Goal: Task Accomplishment & Management: Complete application form

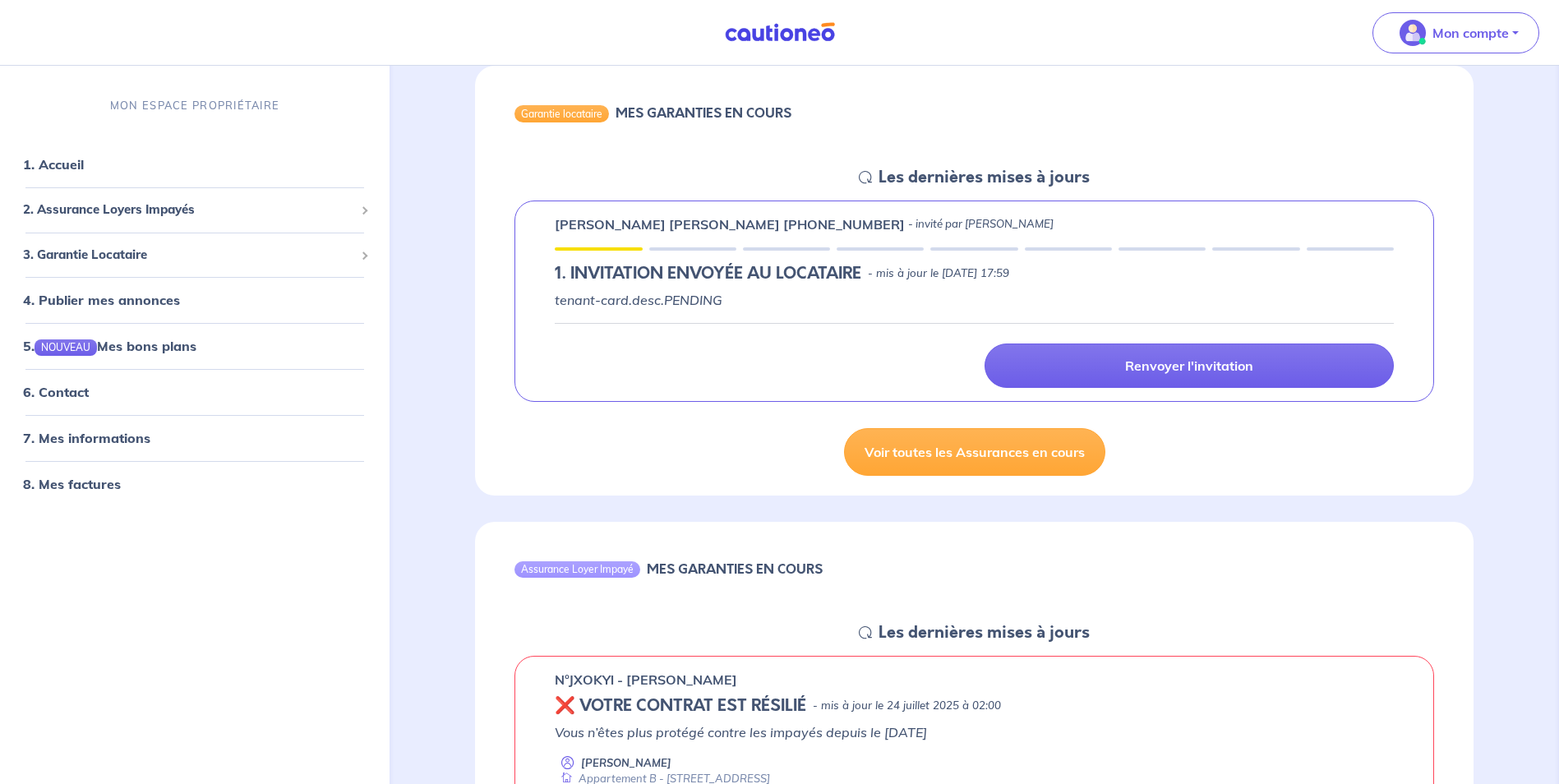
scroll to position [164, 0]
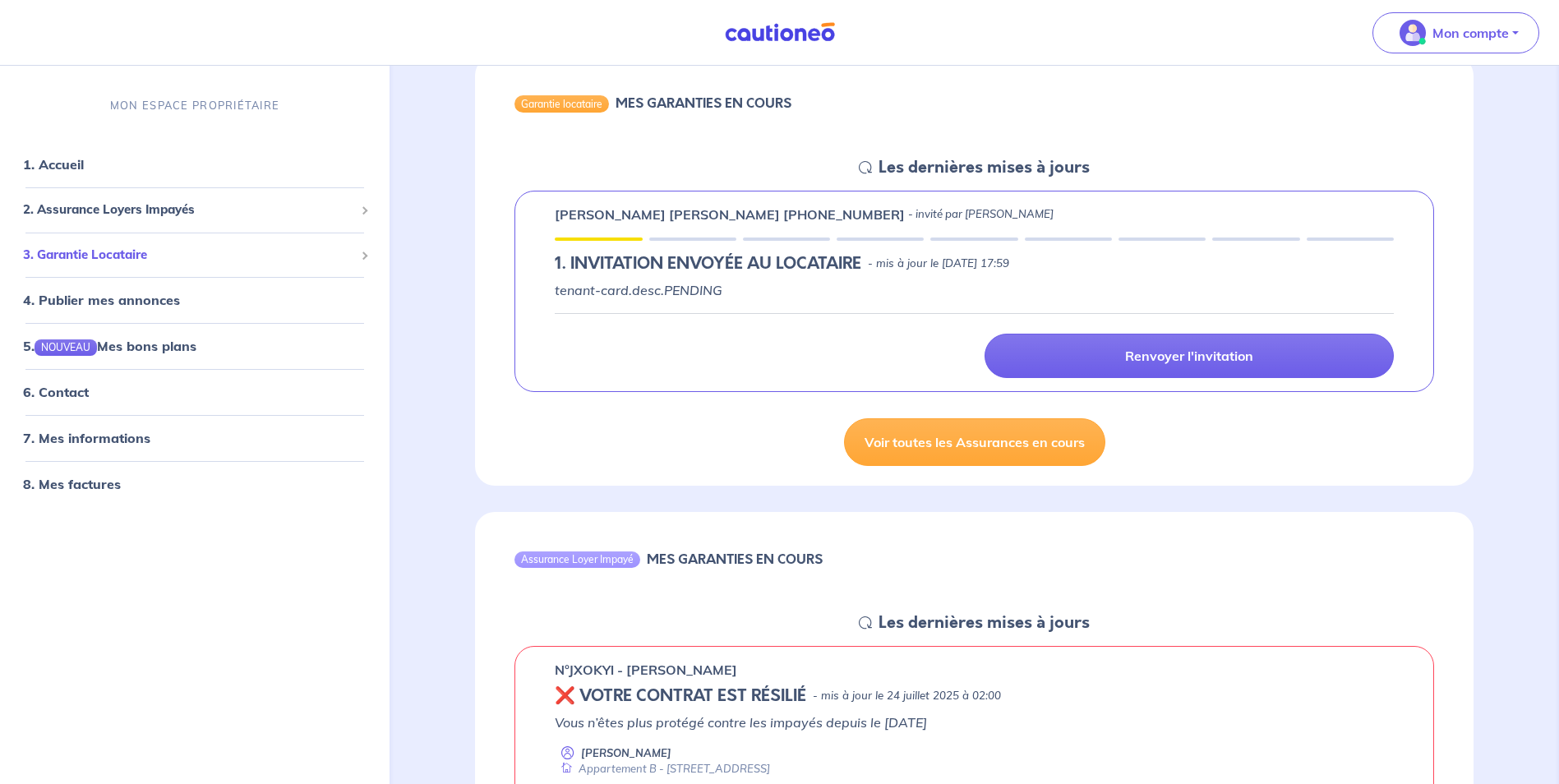
click at [125, 251] on span "3. Garantie Locataire" at bounding box center [188, 256] width 331 height 19
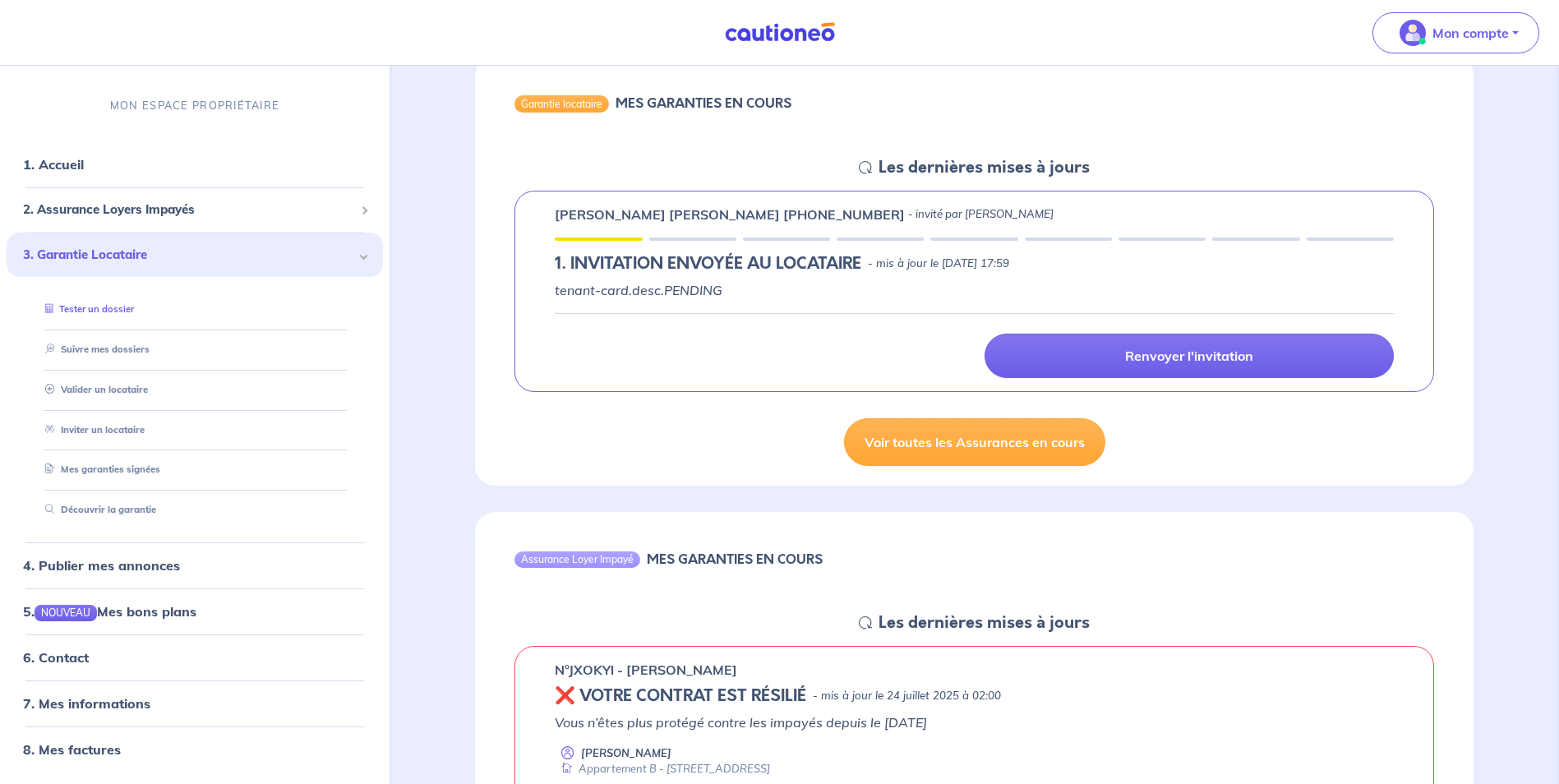
click at [99, 305] on link "Tester un dossier" at bounding box center [86, 309] width 96 height 11
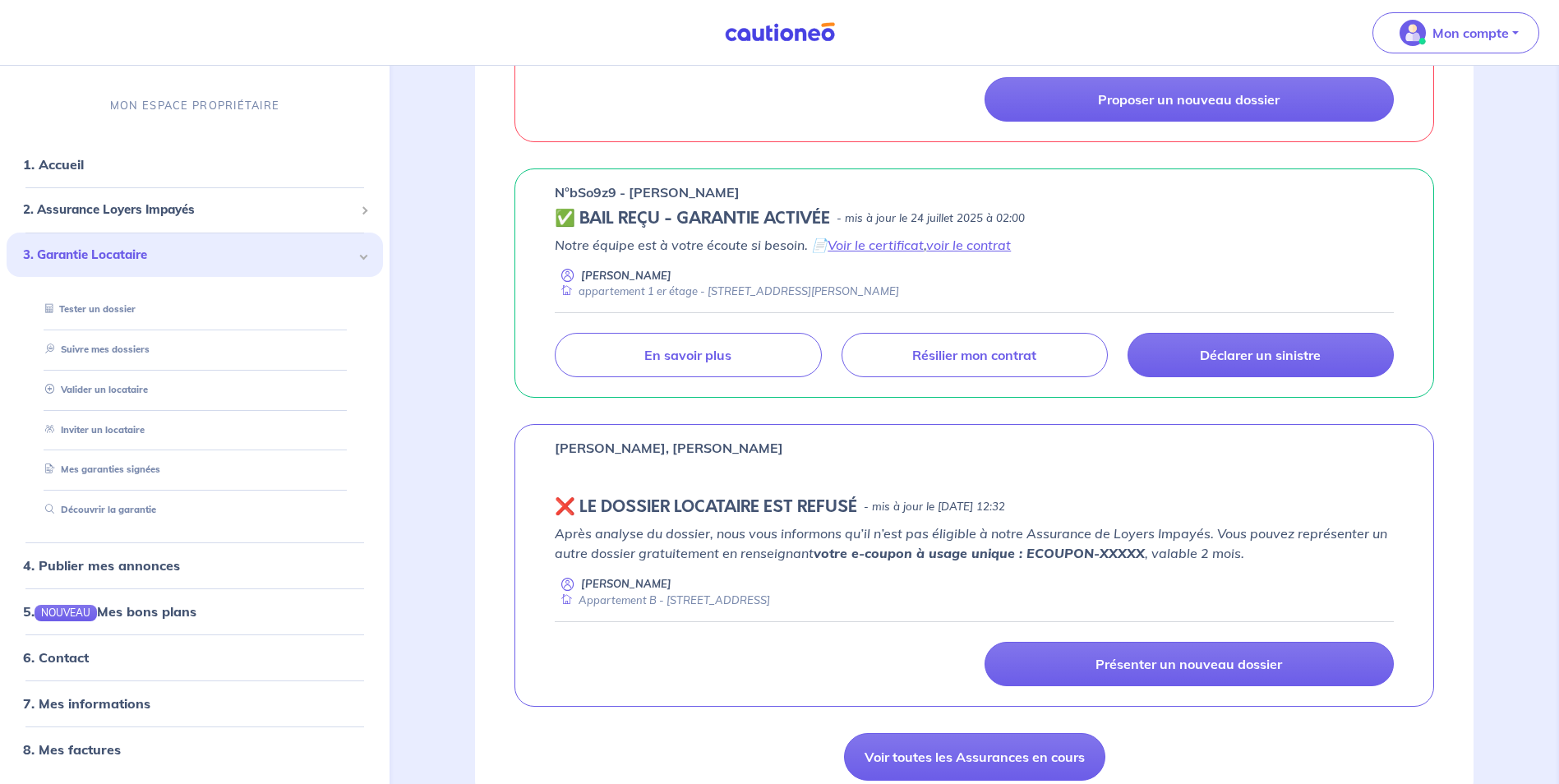
scroll to position [904, 0]
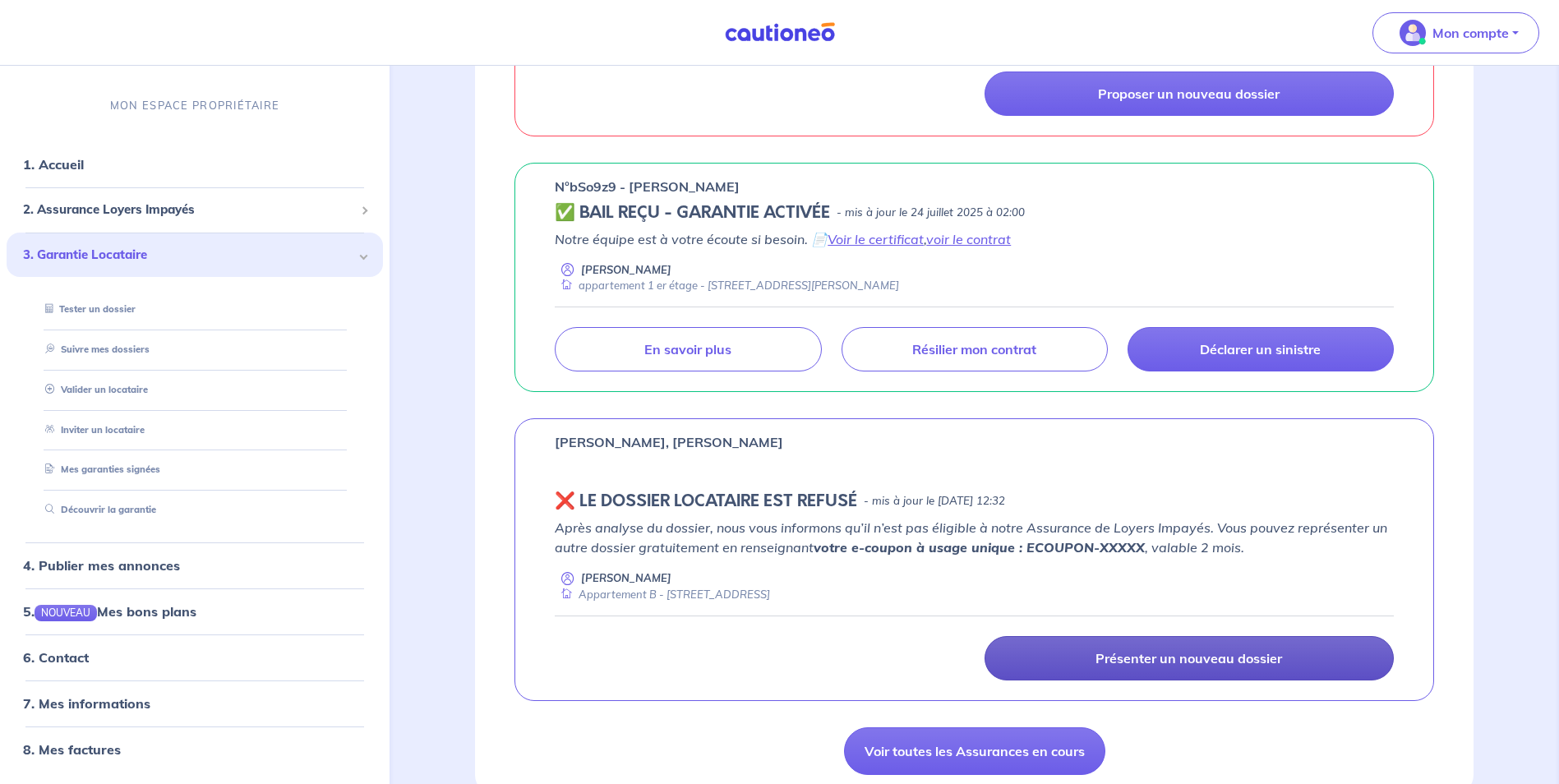
click at [1203, 654] on p "Présenter un nouveau dossier" at bounding box center [1189, 658] width 187 height 17
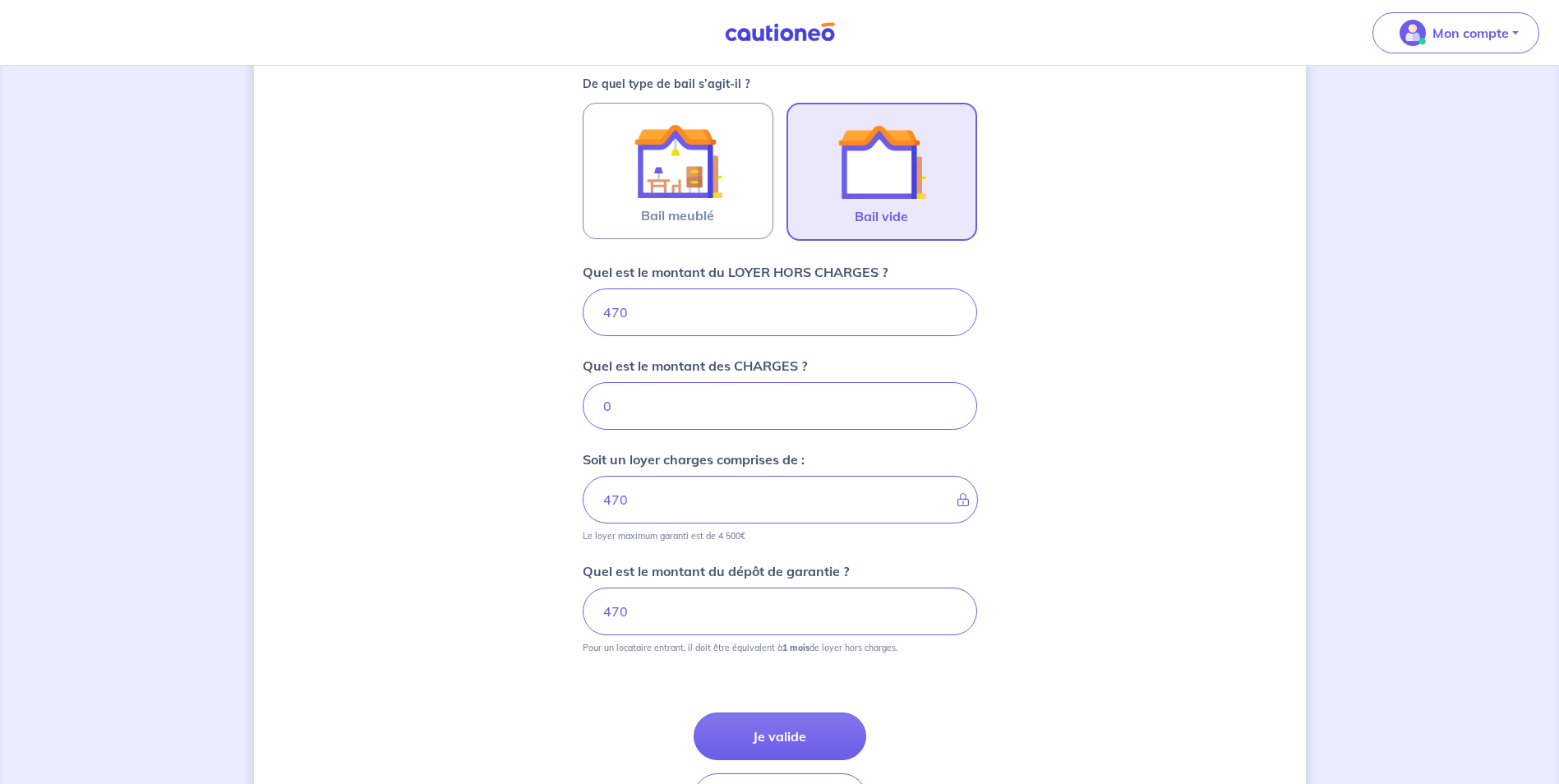
scroll to position [493, 0]
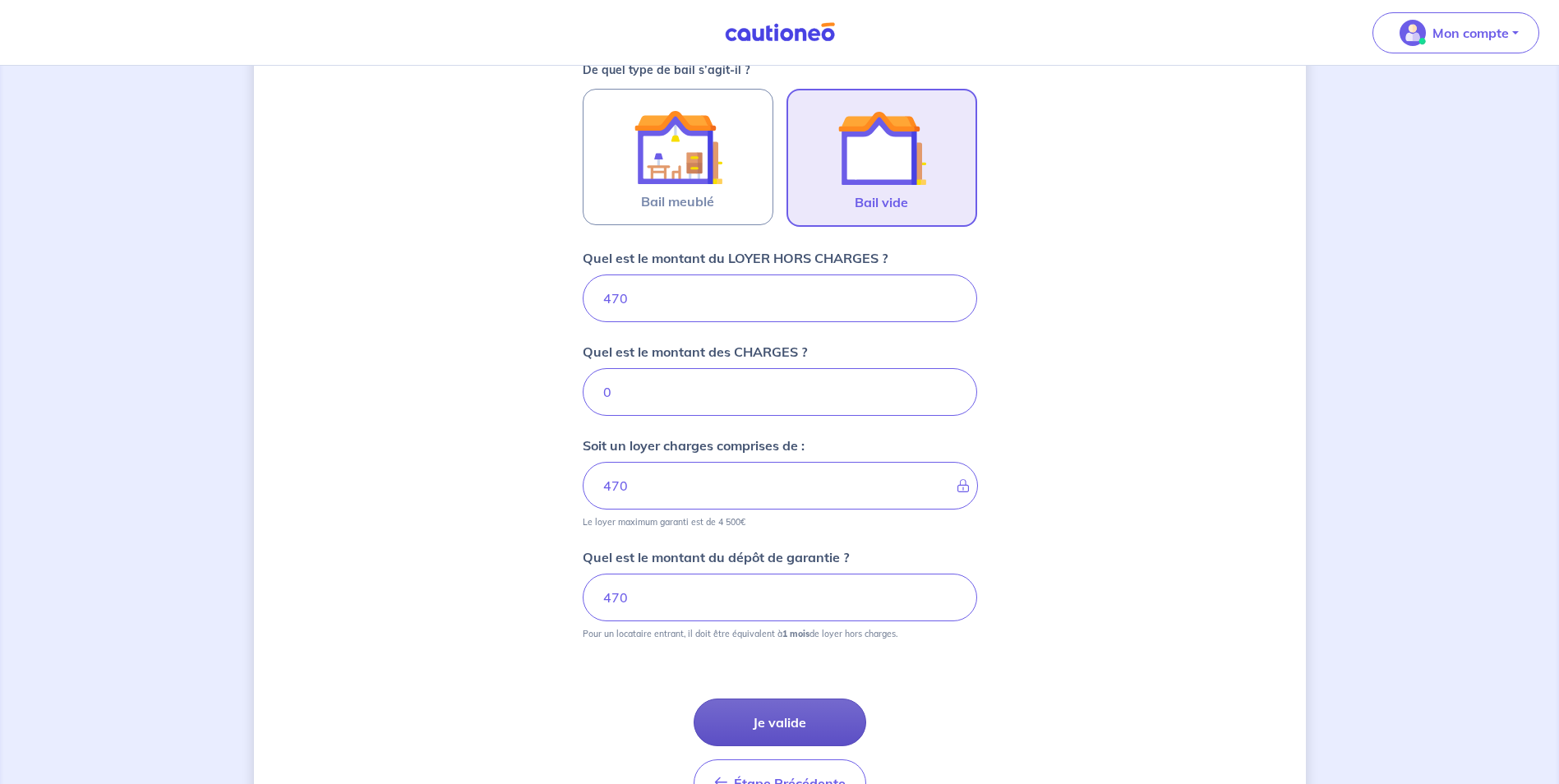
click at [770, 719] on button "Je valide" at bounding box center [780, 721] width 172 height 48
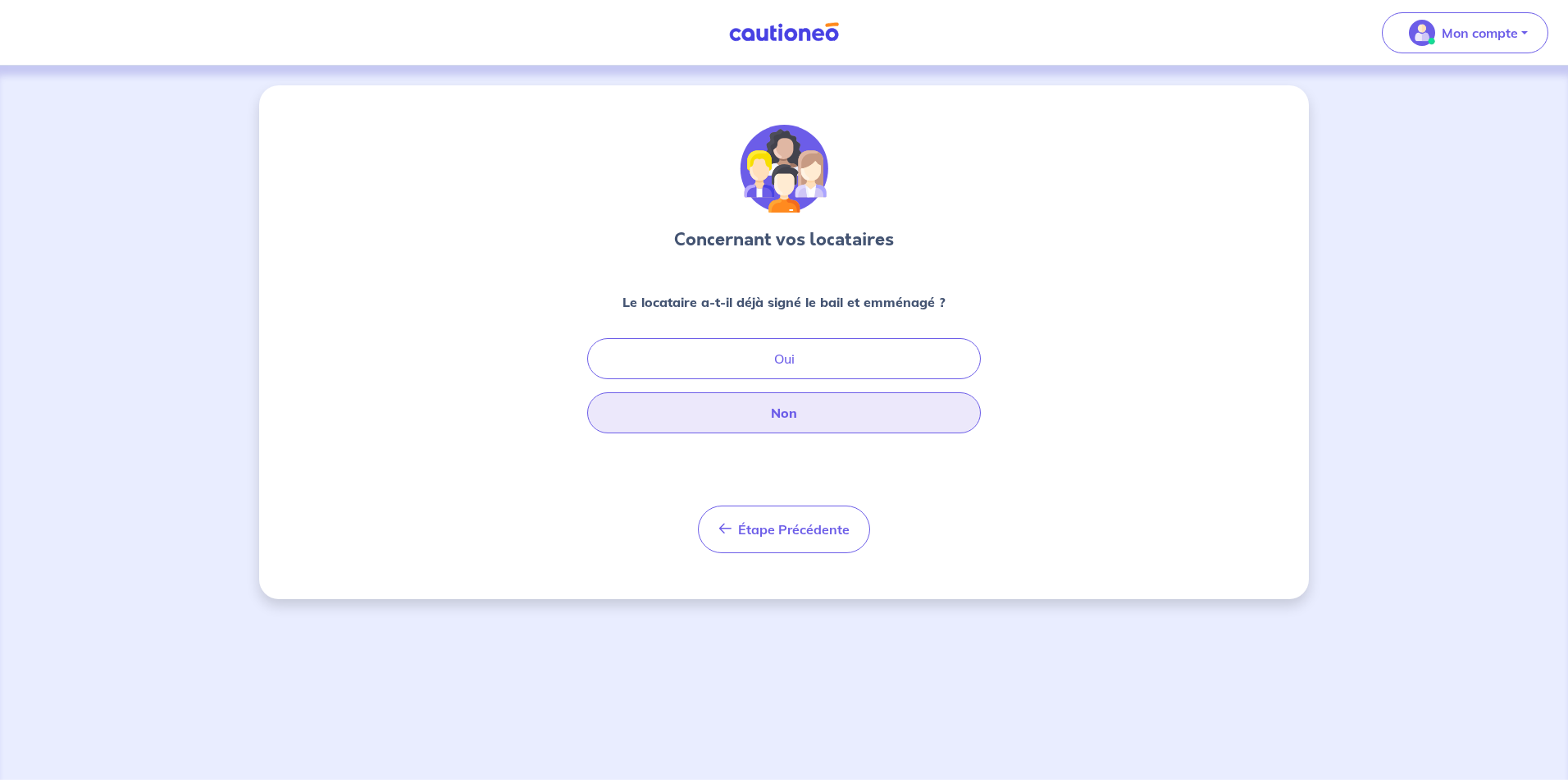
click at [790, 409] on button "Non" at bounding box center [784, 412] width 394 height 41
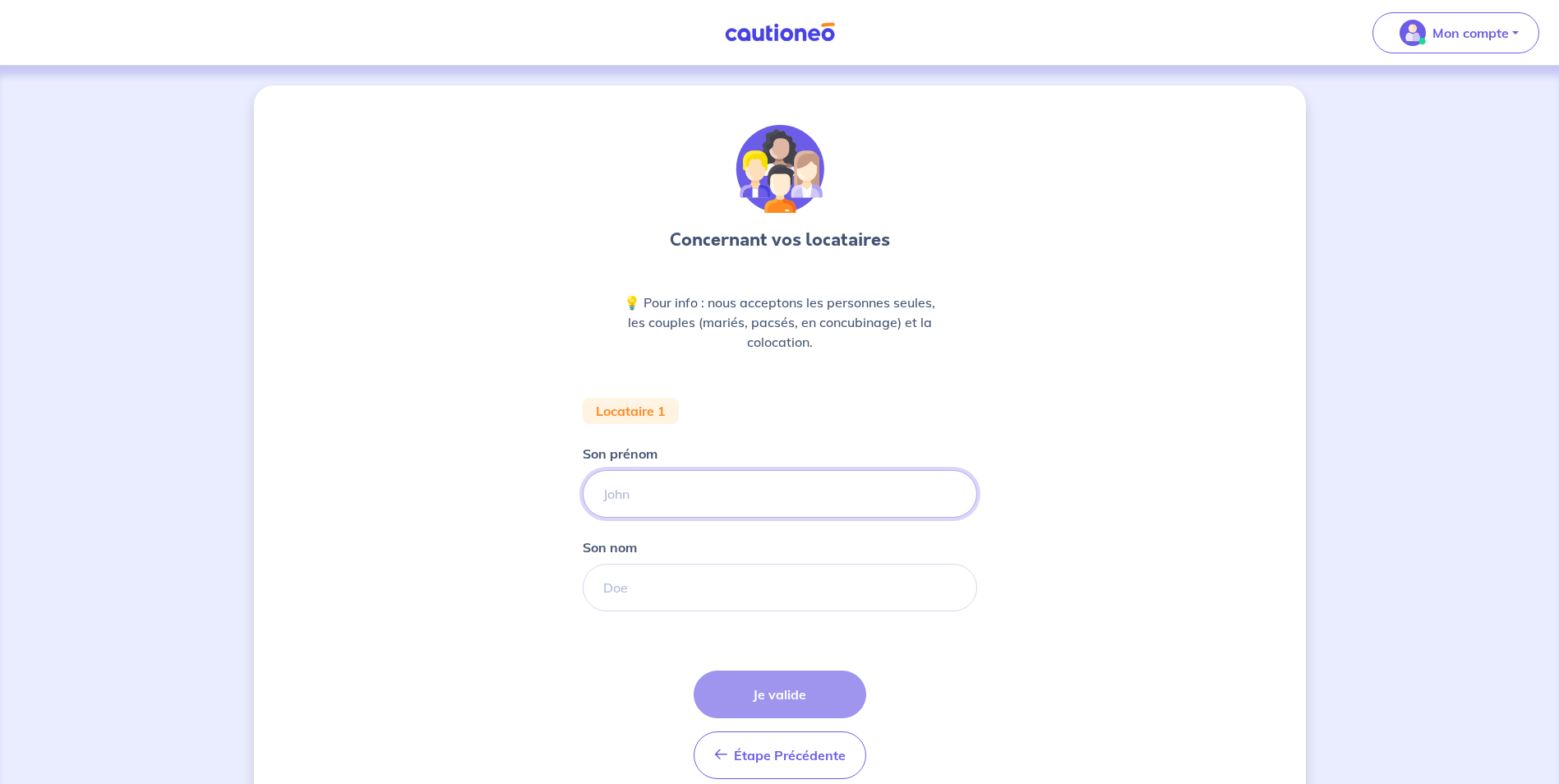
click at [641, 498] on input "Son prénom" at bounding box center [780, 494] width 395 height 48
click at [633, 502] on input "Son prénom" at bounding box center [780, 494] width 395 height 48
click at [610, 492] on input "goeffrey" at bounding box center [780, 494] width 395 height 48
type input "Goeffrey"
click at [643, 595] on input "Son nom" at bounding box center [780, 587] width 395 height 48
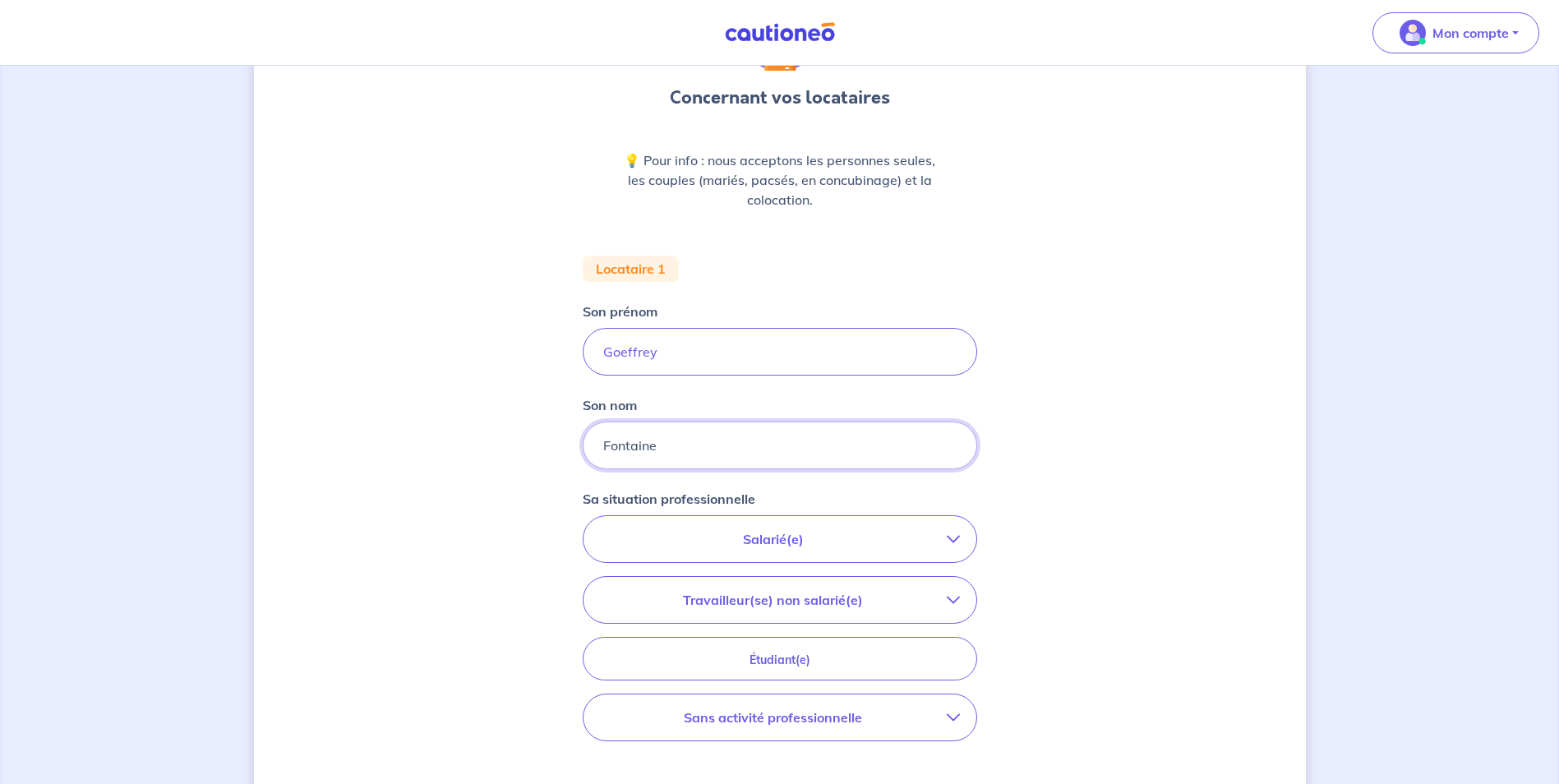
scroll to position [164, 0]
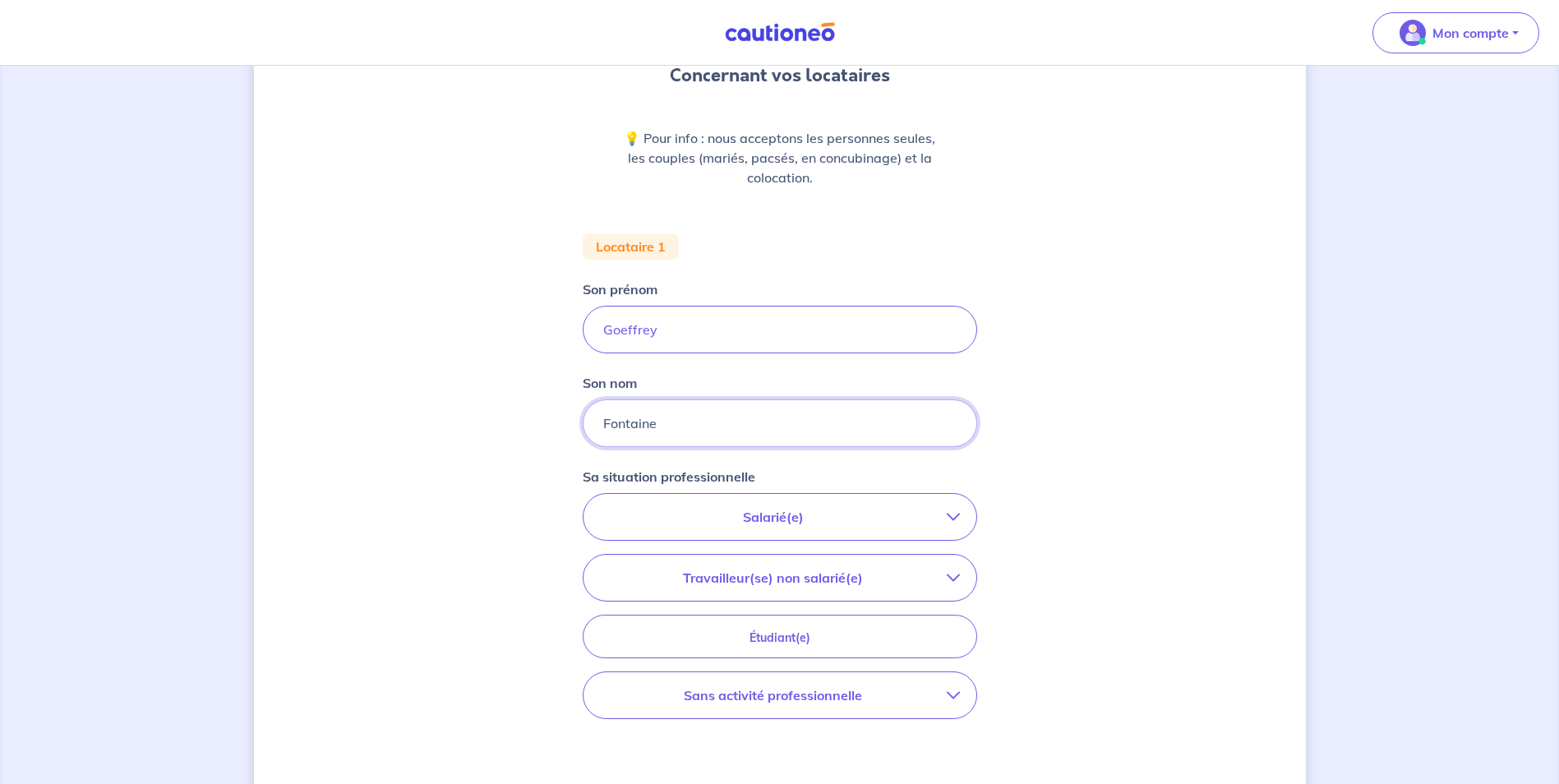
type input "Fontaine"
click at [949, 513] on icon "button" at bounding box center [953, 516] width 13 height 13
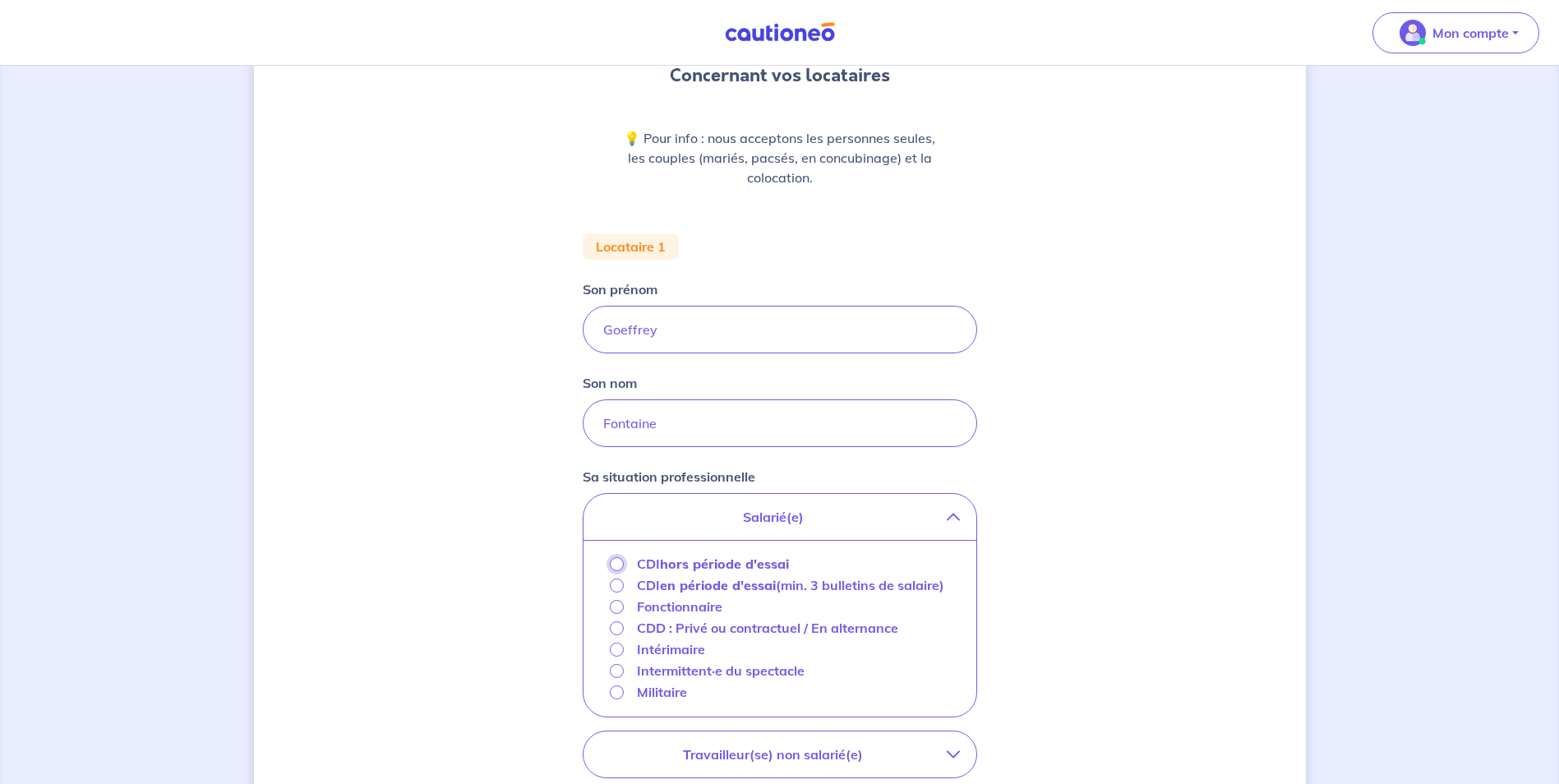
click at [618, 566] on input "CDI hors période d'essai" at bounding box center [616, 564] width 14 height 14
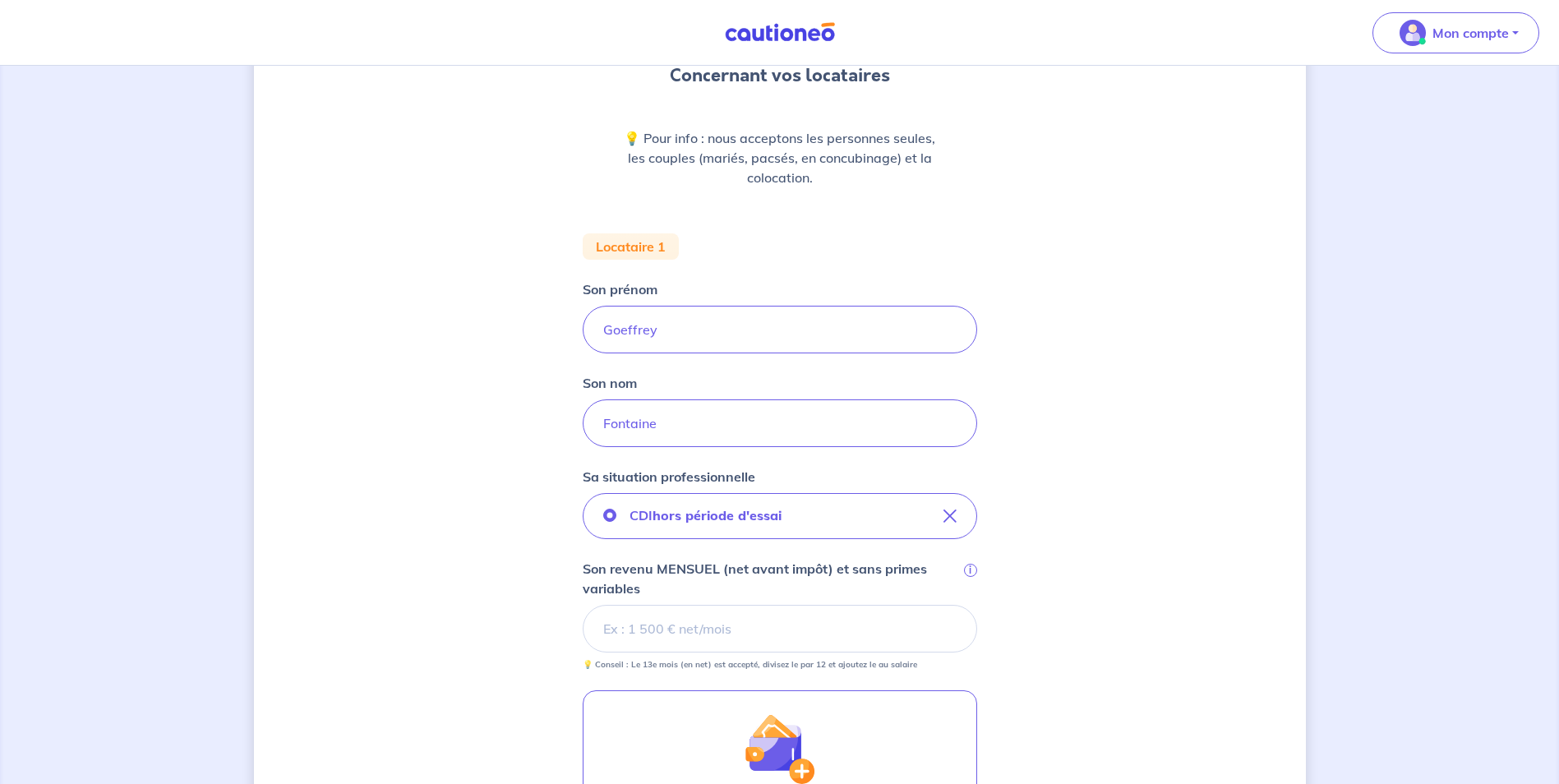
click at [718, 626] on input "Son revenu MENSUEL (net avant impôt) et sans primes variables i" at bounding box center [780, 628] width 395 height 48
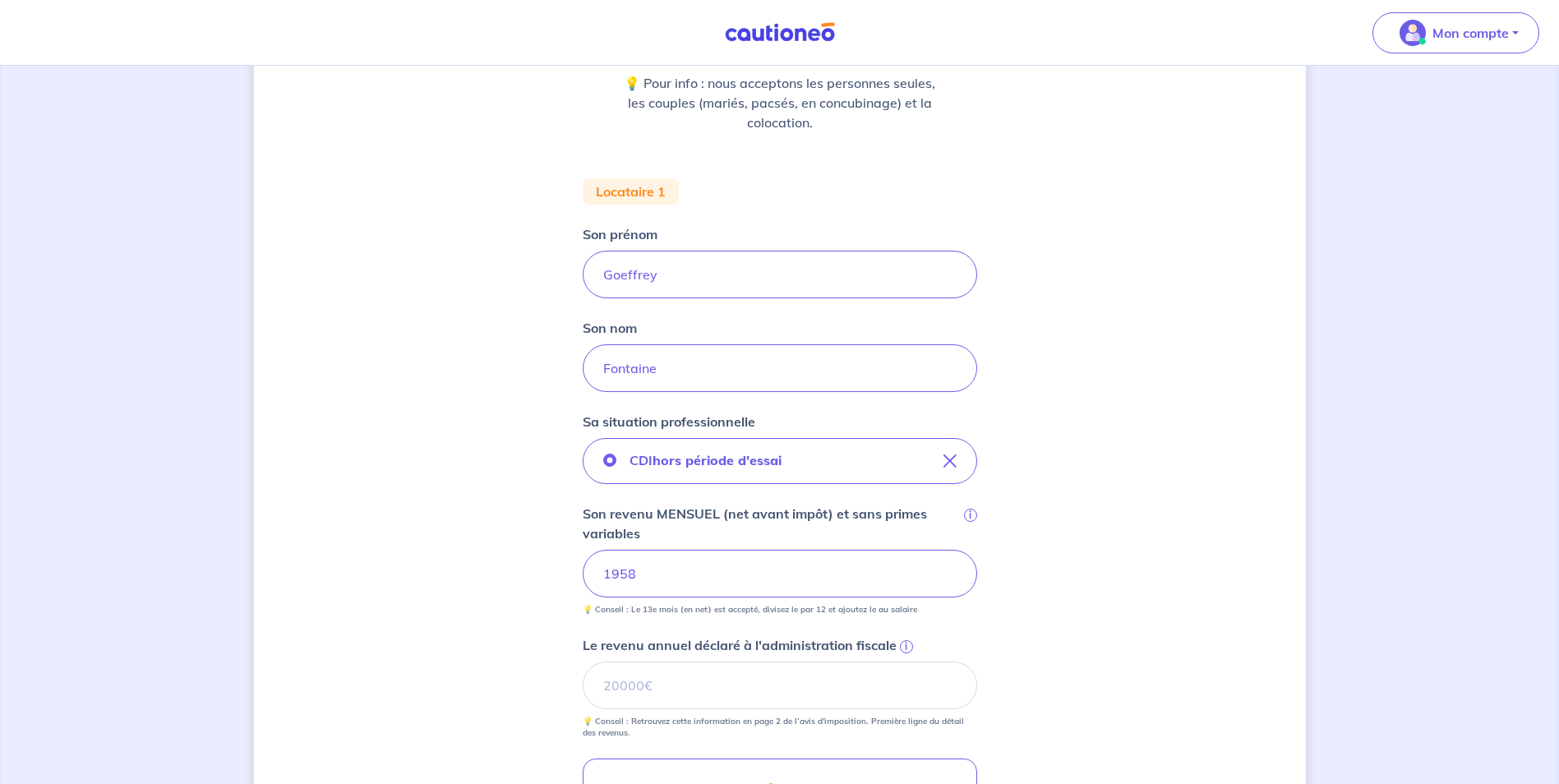
scroll to position [247, 0]
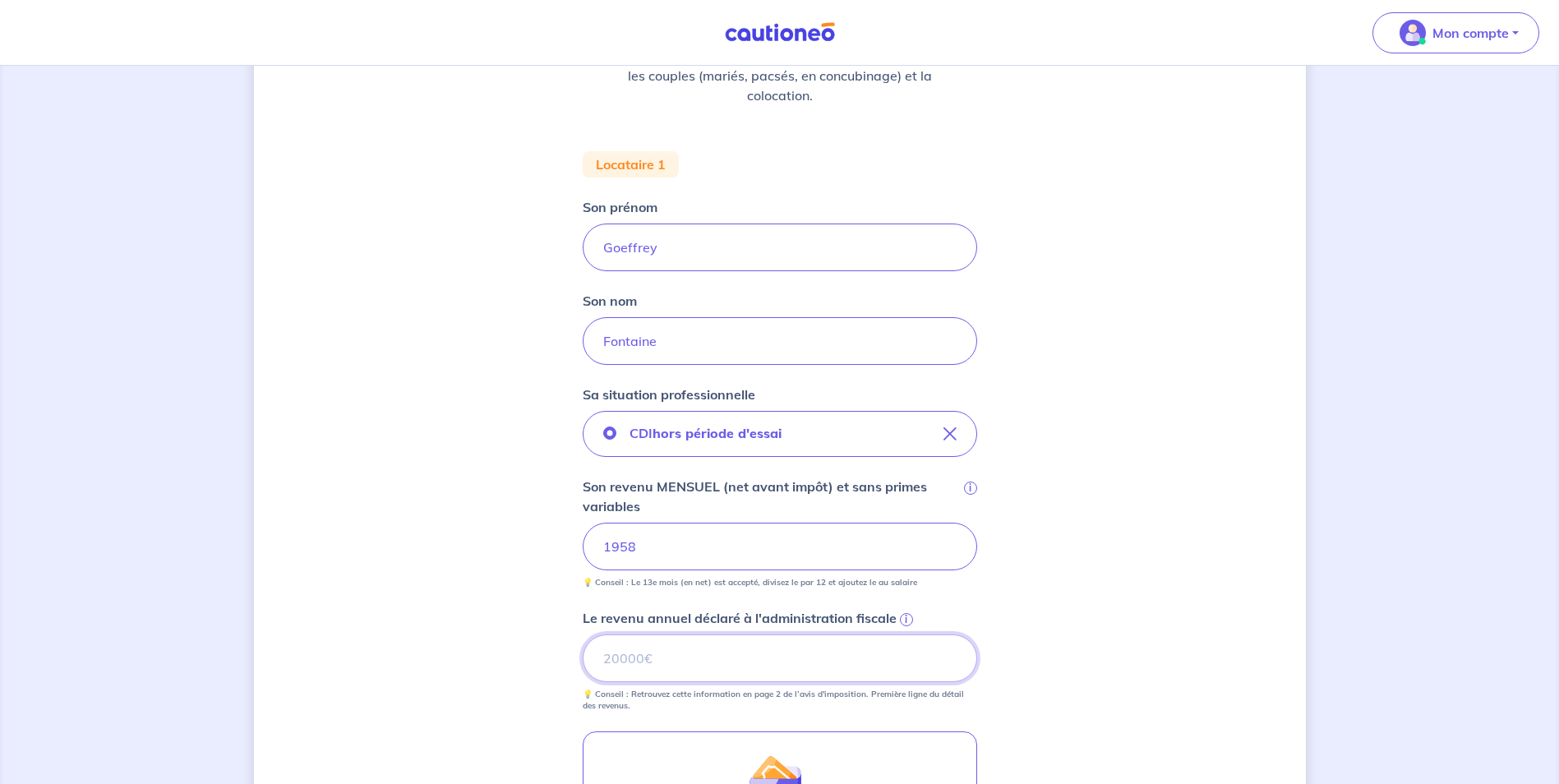
click at [685, 654] on input "Le revenu annuel déclaré à l'administration fiscale i" at bounding box center [780, 658] width 395 height 48
drag, startPoint x: 663, startPoint y: 651, endPoint x: 612, endPoint y: 653, distance: 51.0
click at [612, 653] on input "Le revenu annuel déclaré à l'administration fiscale i" at bounding box center [780, 658] width 395 height 48
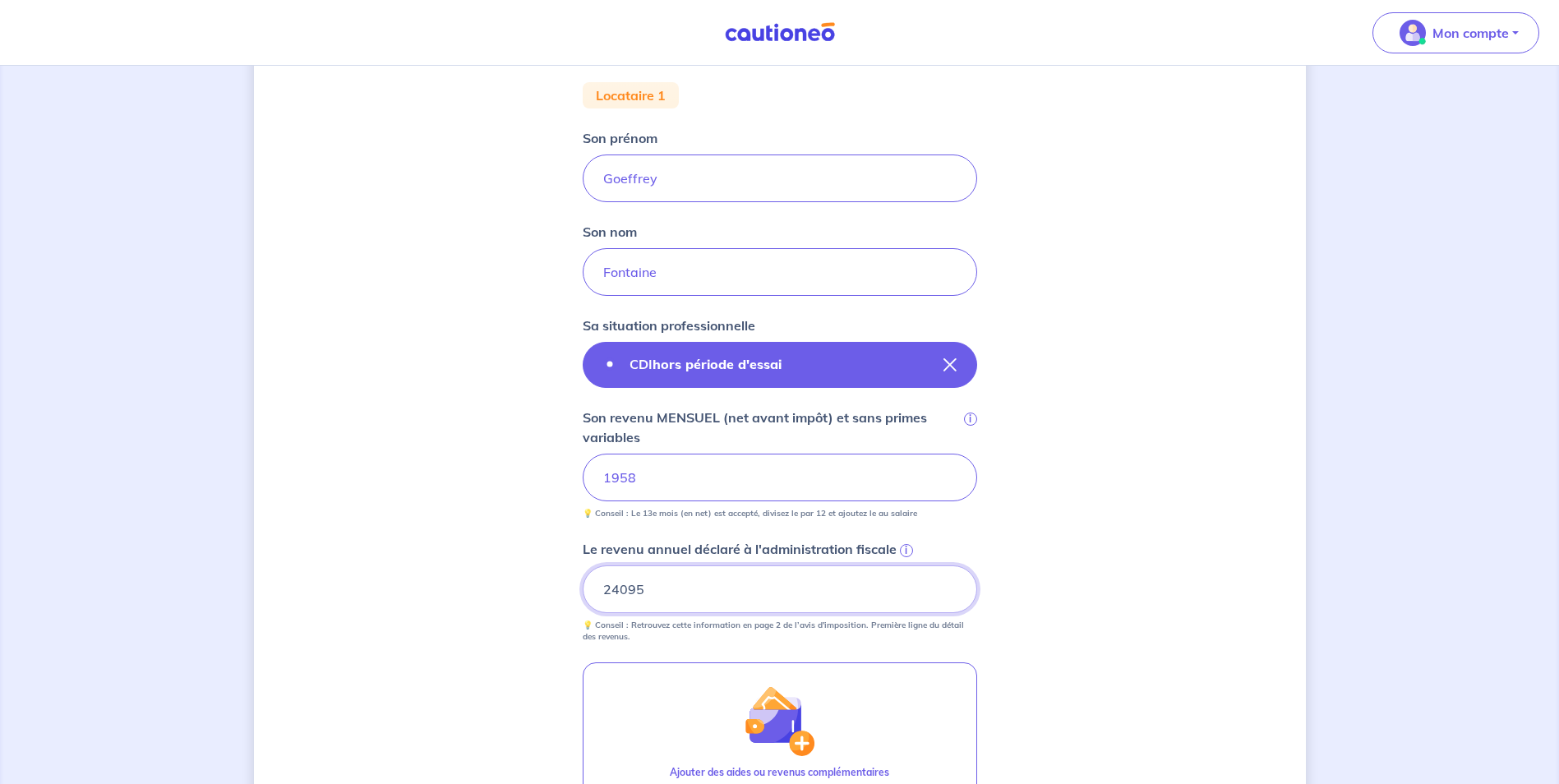
scroll to position [411, 0]
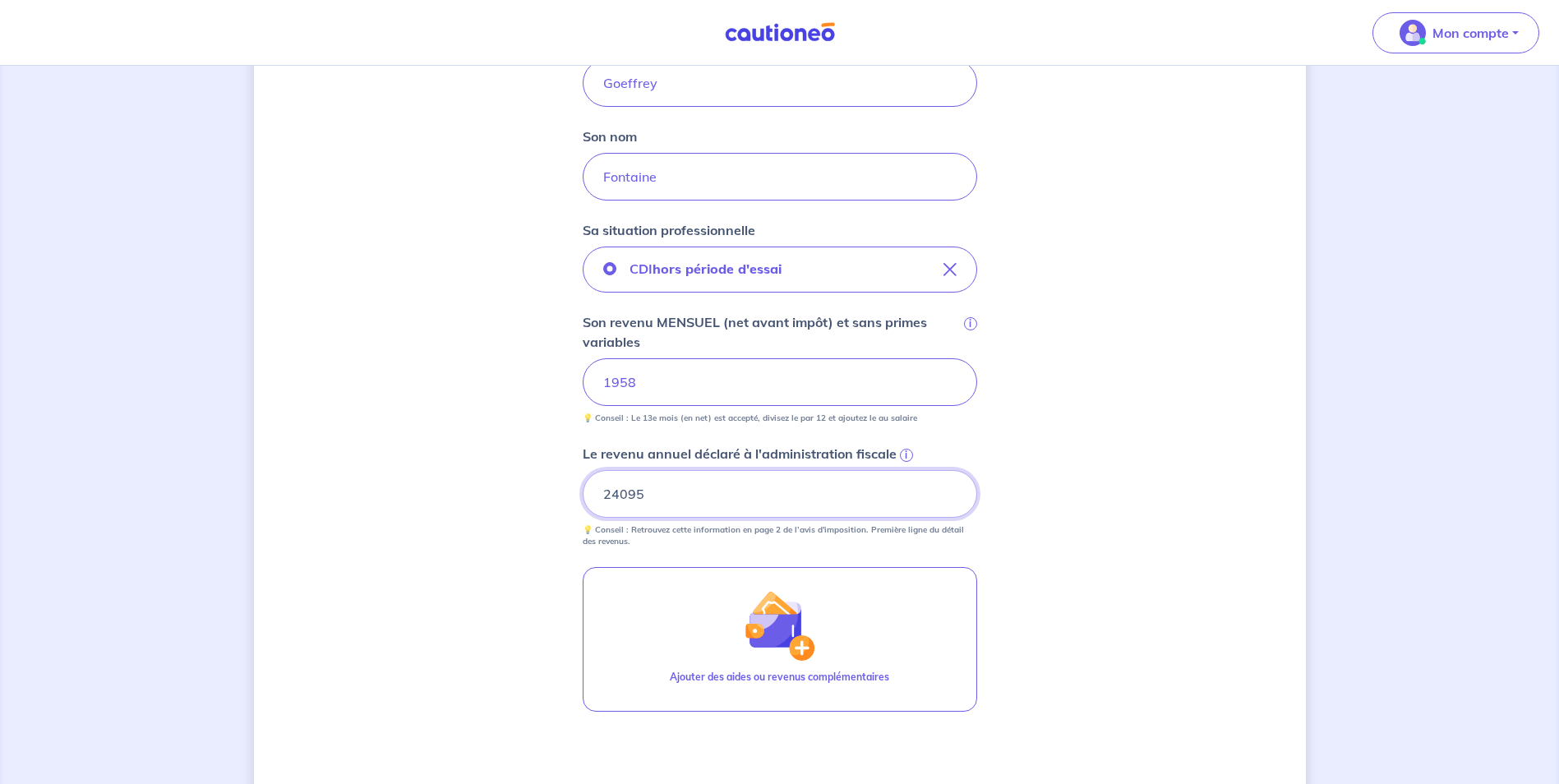
type input "24095"
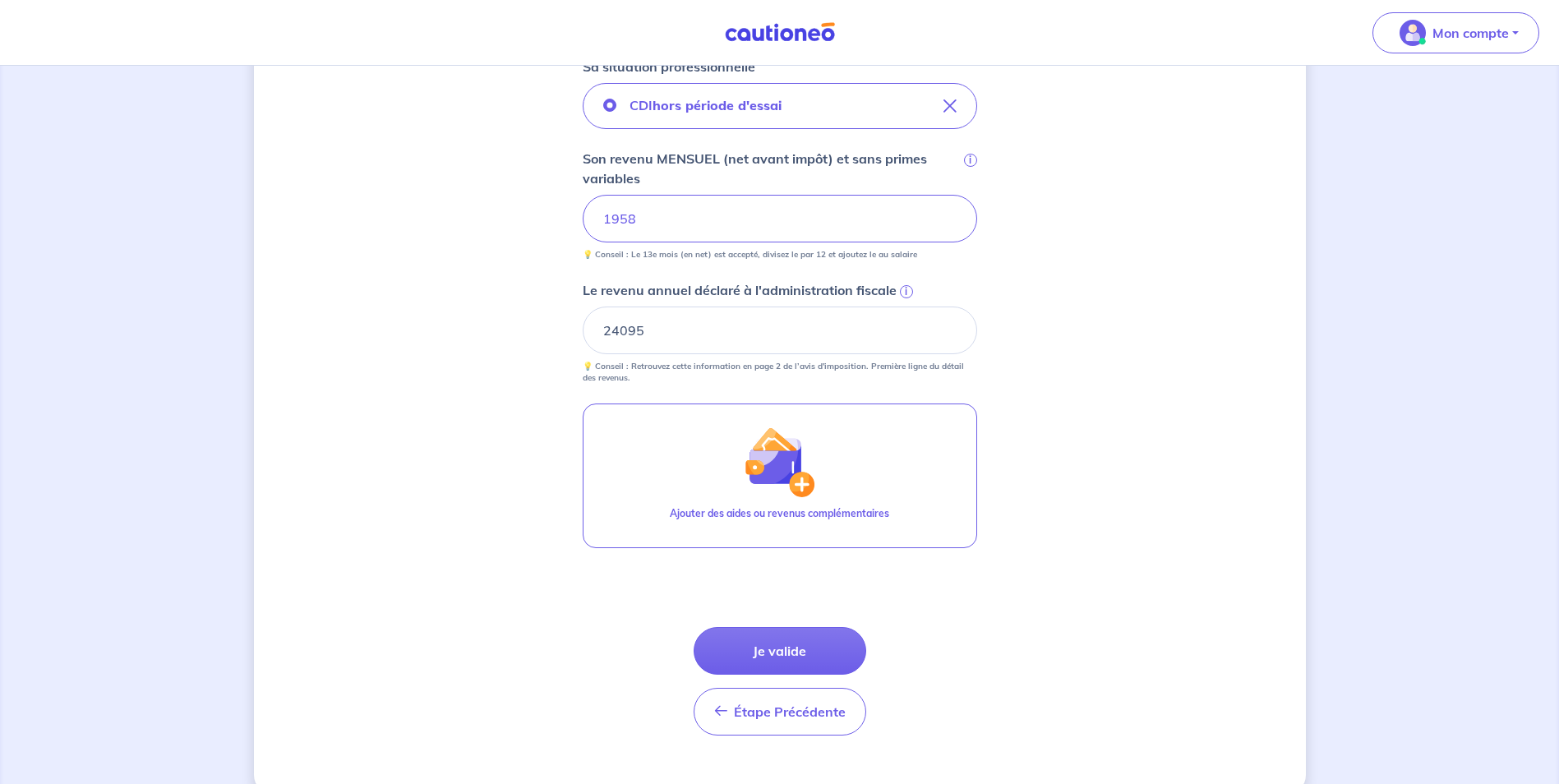
scroll to position [575, 0]
click at [777, 648] on button "Je valide" at bounding box center [780, 649] width 172 height 48
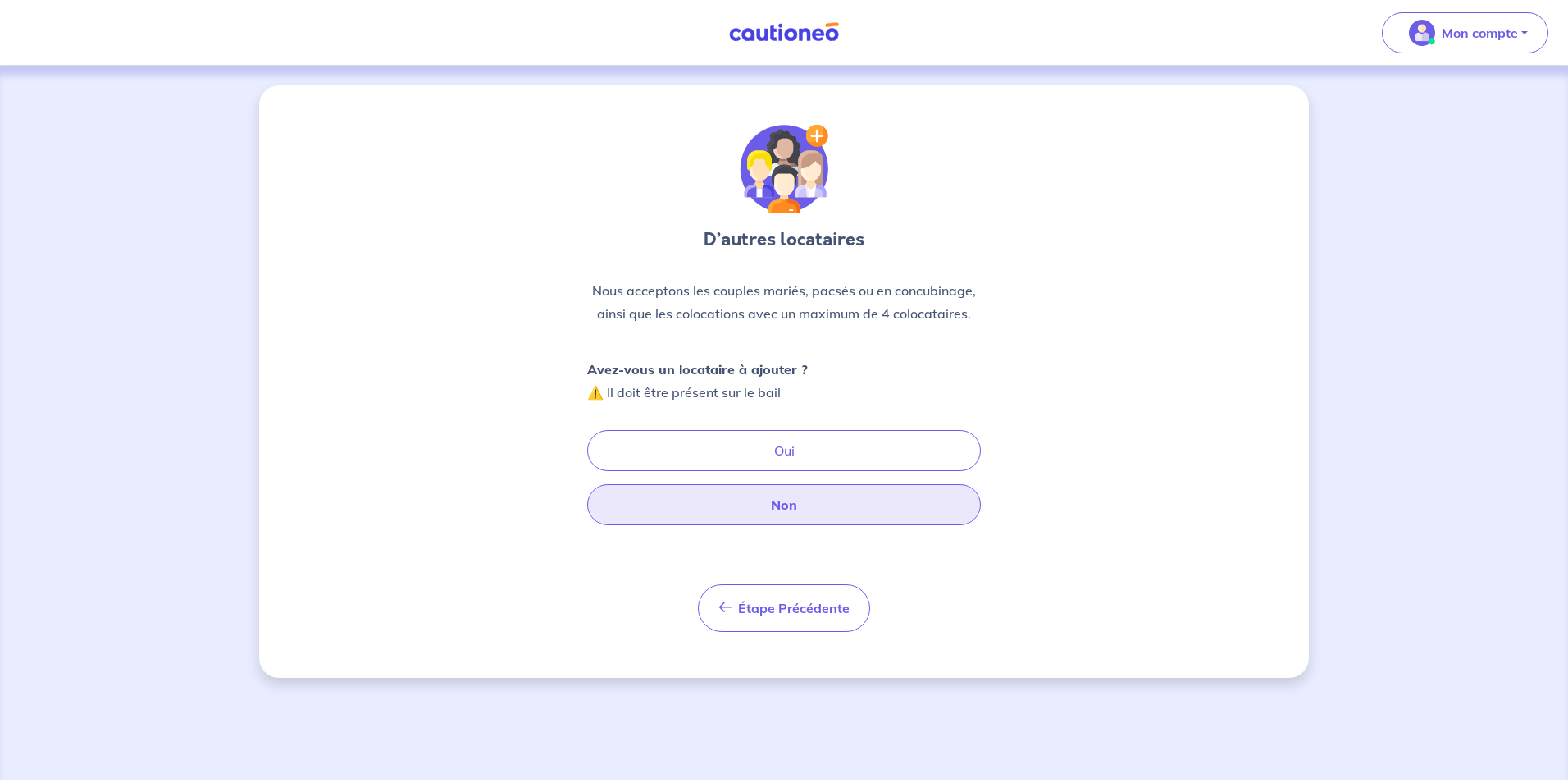
click at [791, 506] on button "Non" at bounding box center [784, 504] width 394 height 41
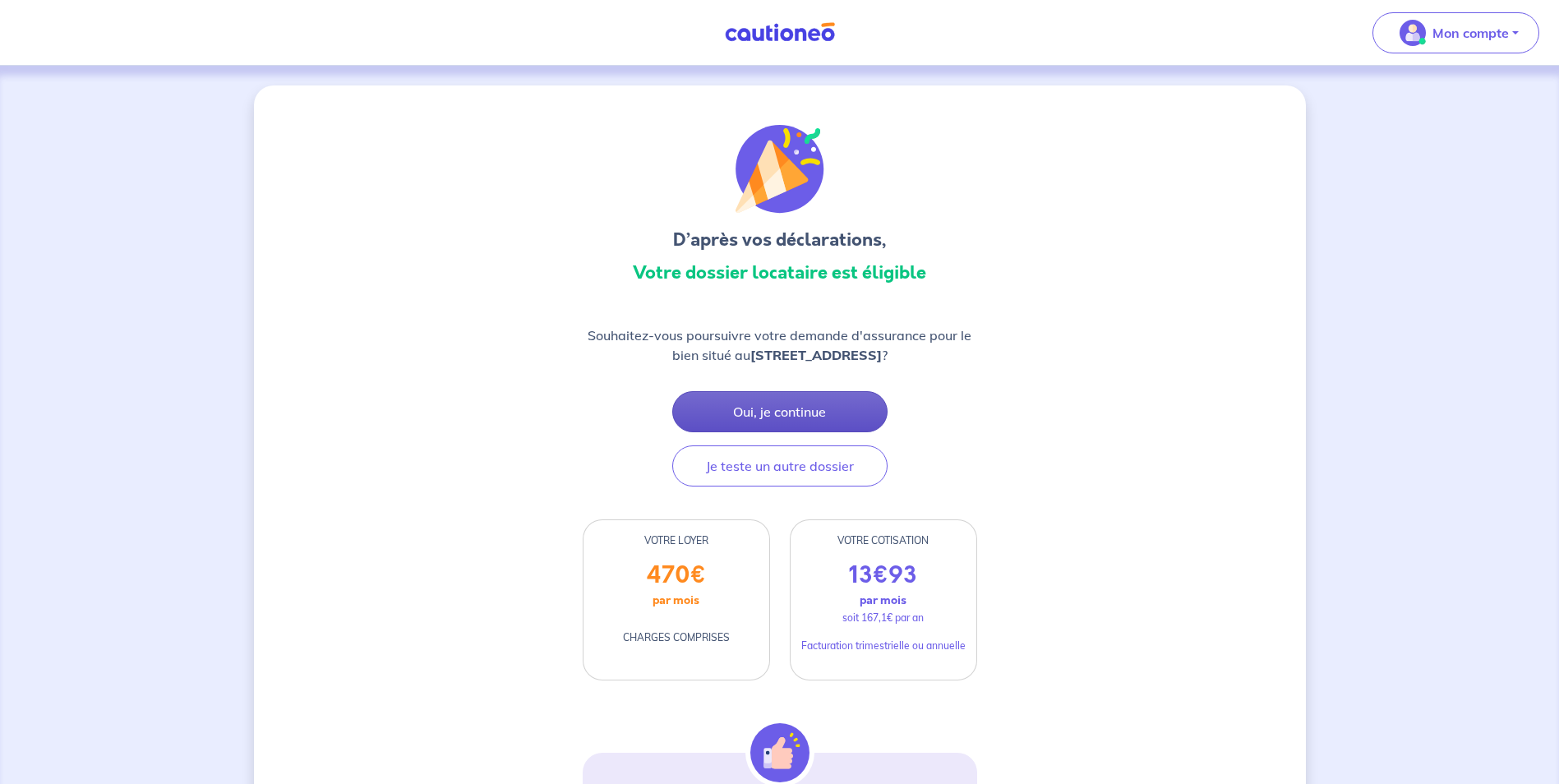
click at [777, 411] on button "Oui, je continue" at bounding box center [780, 411] width 216 height 41
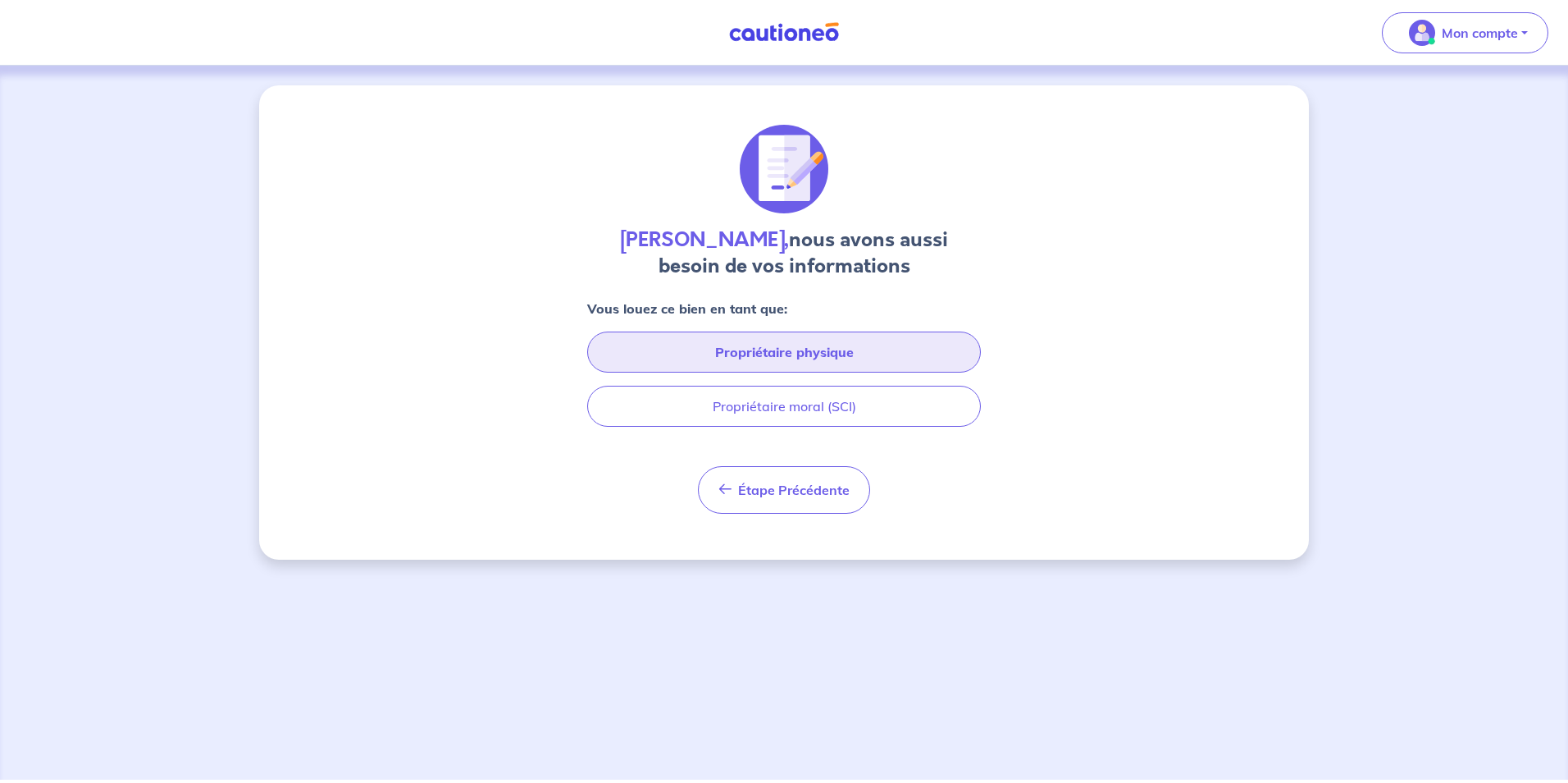
click at [810, 353] on button "Propriétaire physique" at bounding box center [784, 352] width 394 height 41
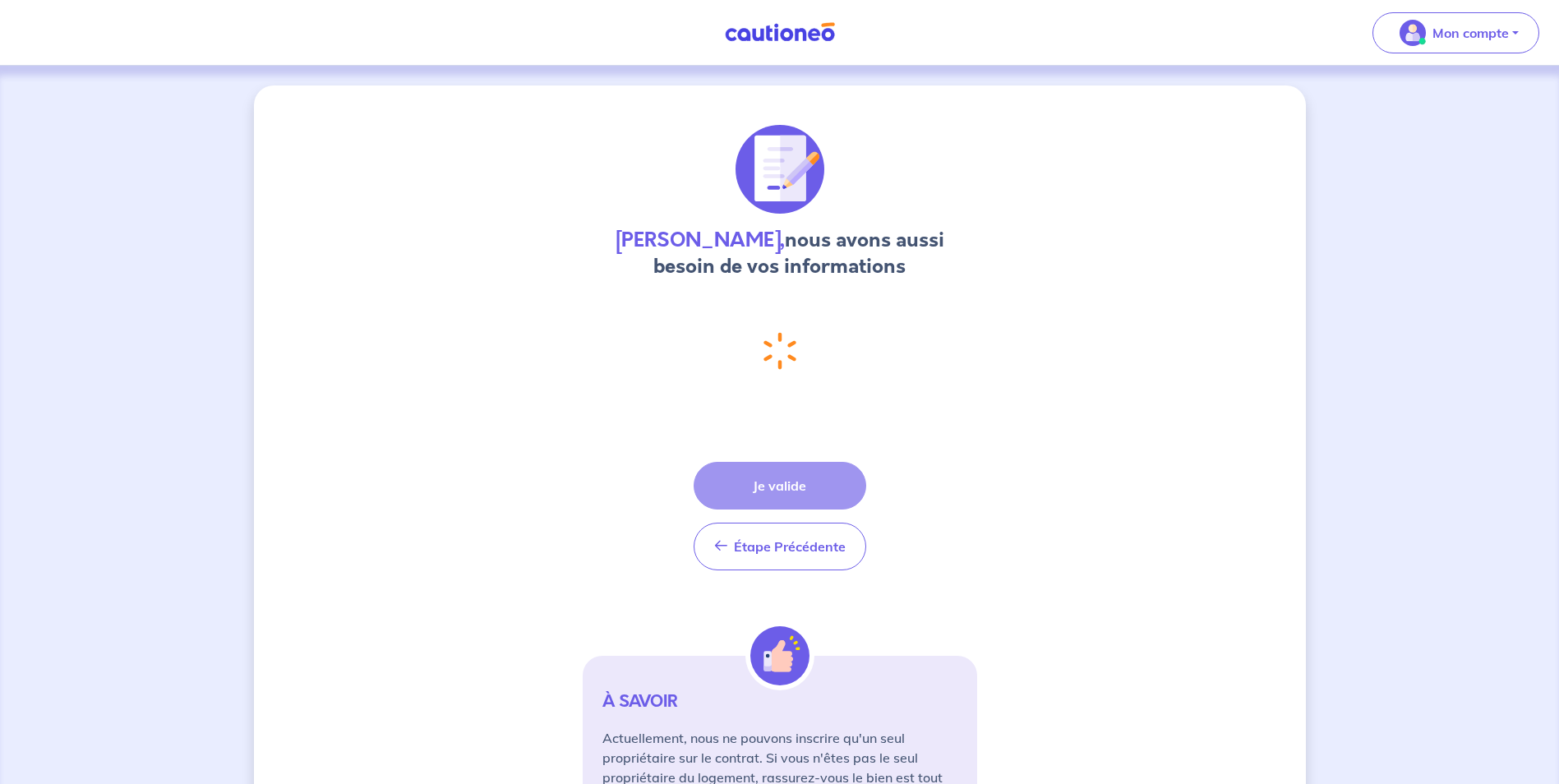
select select "FR"
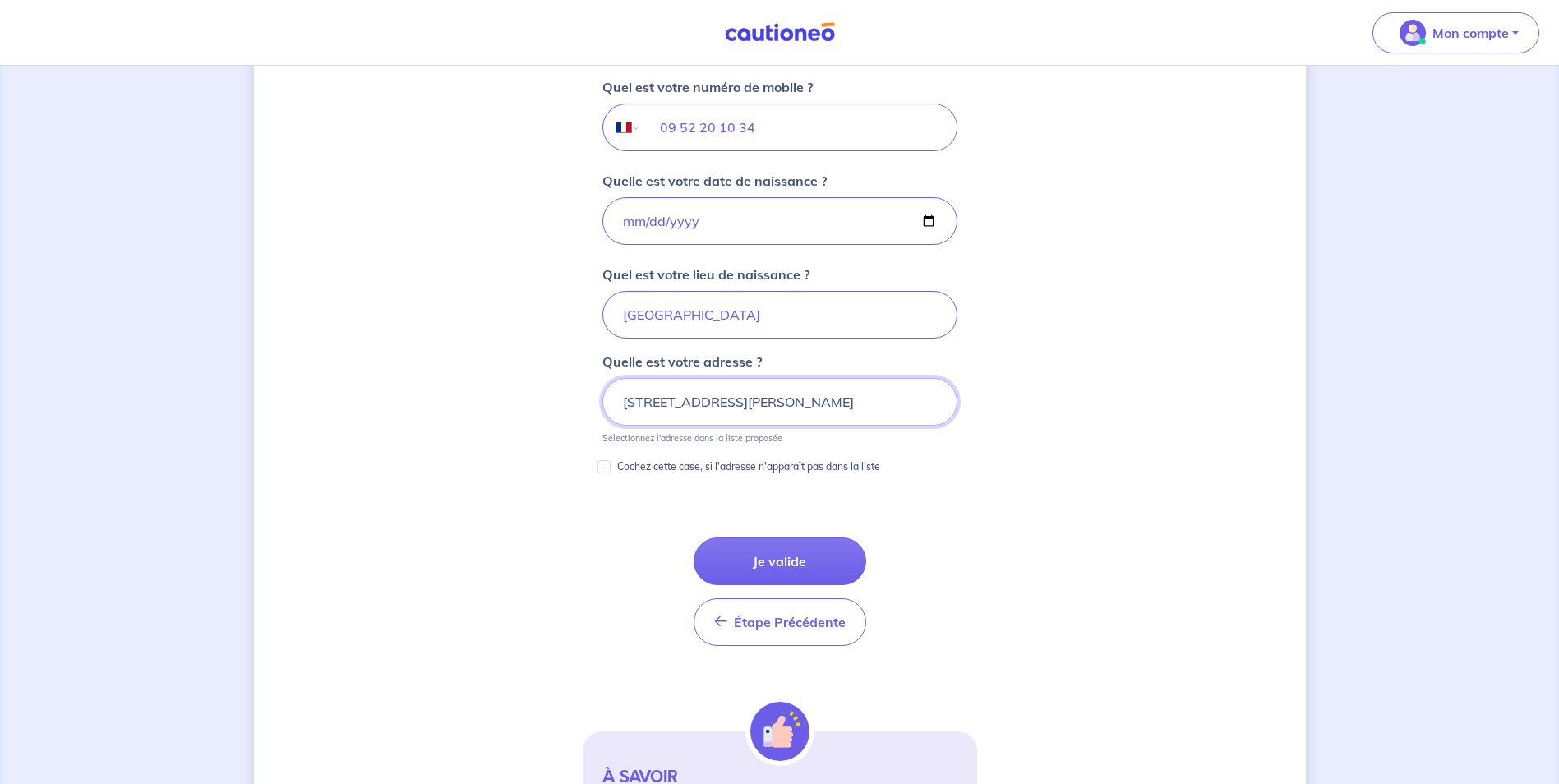
scroll to position [665, 0]
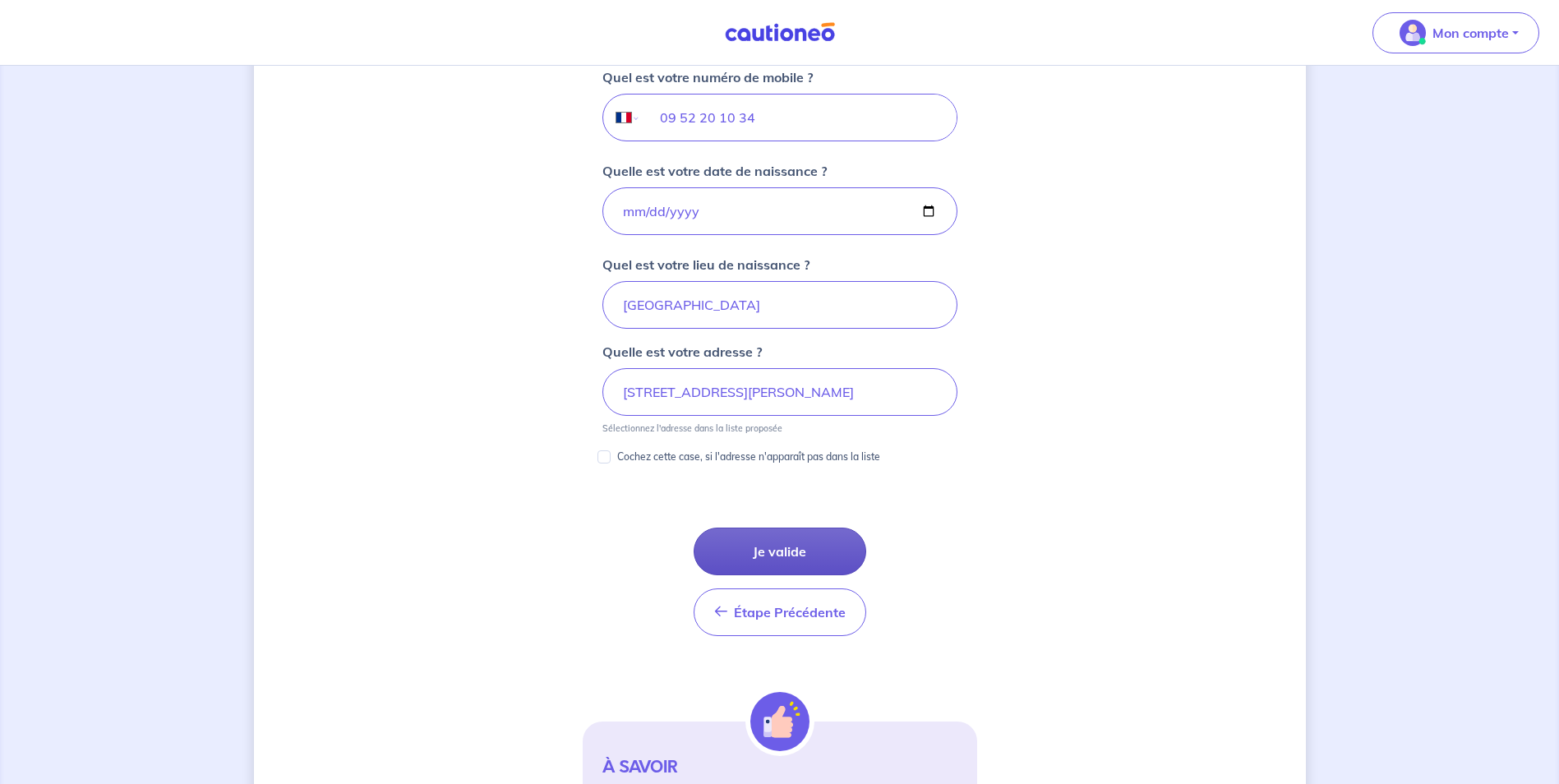
click at [776, 548] on button "Je valide" at bounding box center [780, 551] width 172 height 48
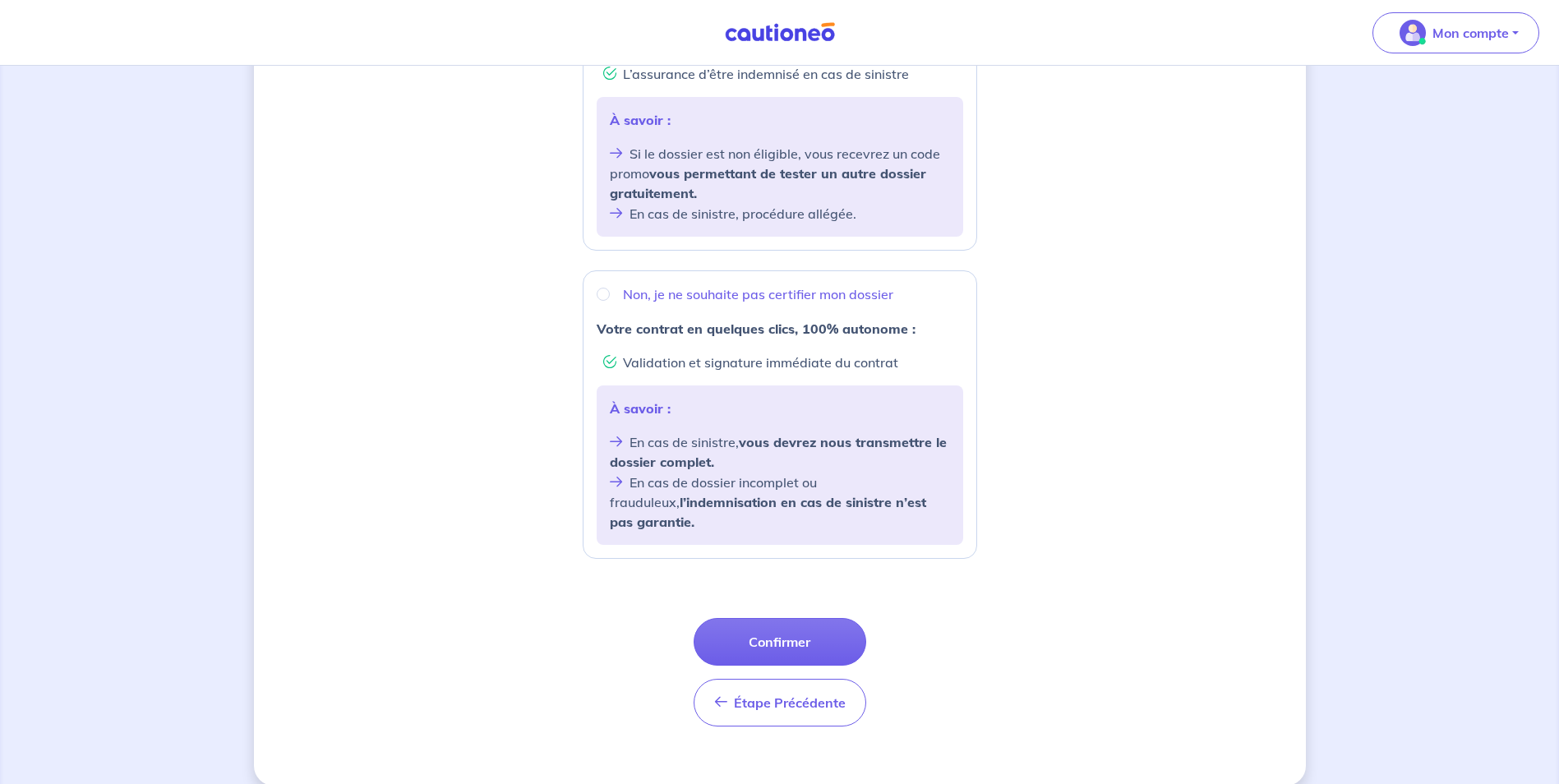
scroll to position [445, 0]
click at [780, 617] on button "Confirmer" at bounding box center [780, 640] width 172 height 48
click at [796, 623] on button "Confirmer" at bounding box center [780, 640] width 172 height 48
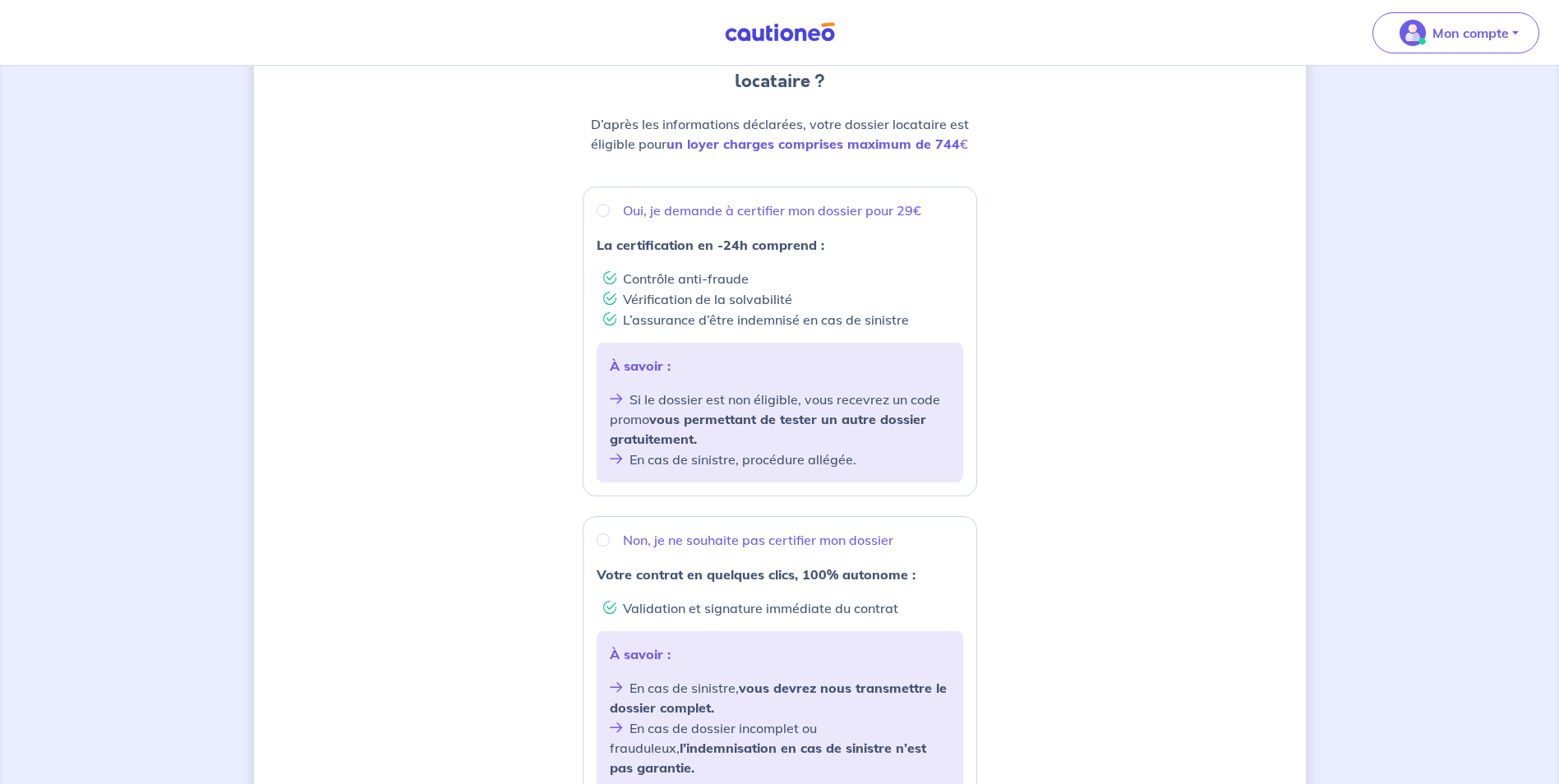
scroll to position [199, 0]
click at [605, 208] on input "Oui, je demande à certifier mon dossier pour 29€" at bounding box center [603, 209] width 13 height 13
radio input "true"
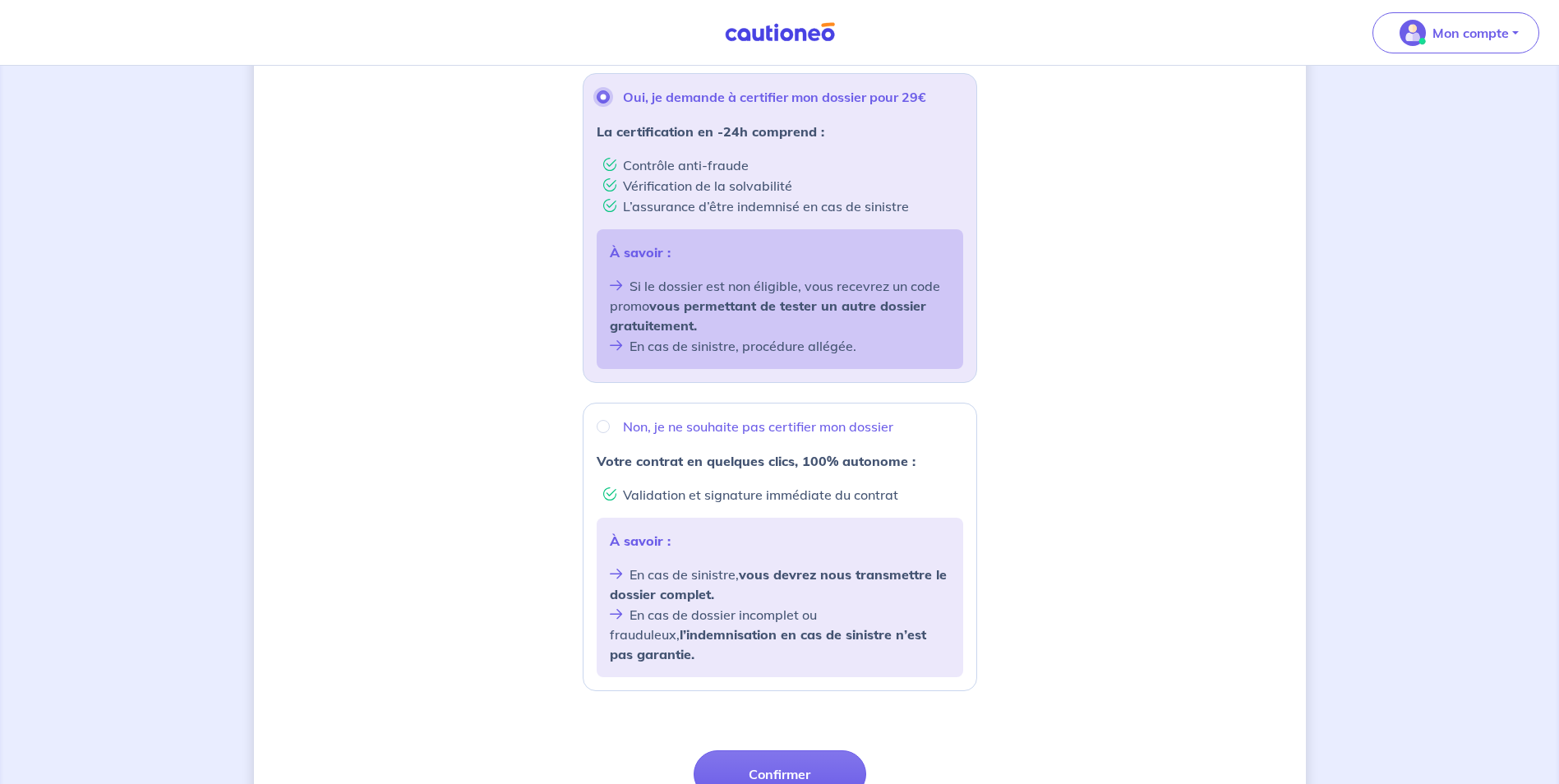
scroll to position [445, 0]
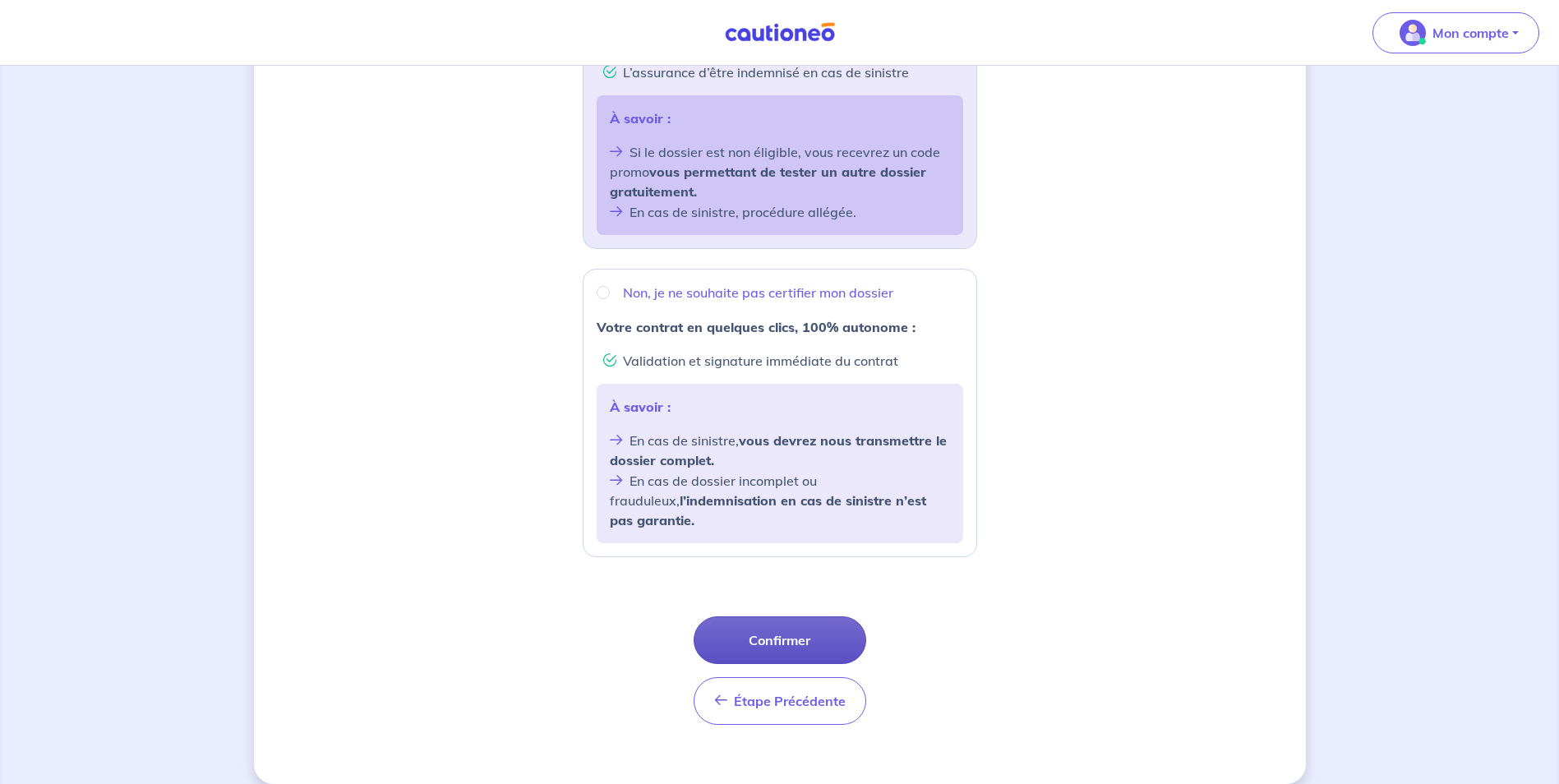
click at [791, 616] on button "Confirmer" at bounding box center [780, 640] width 172 height 48
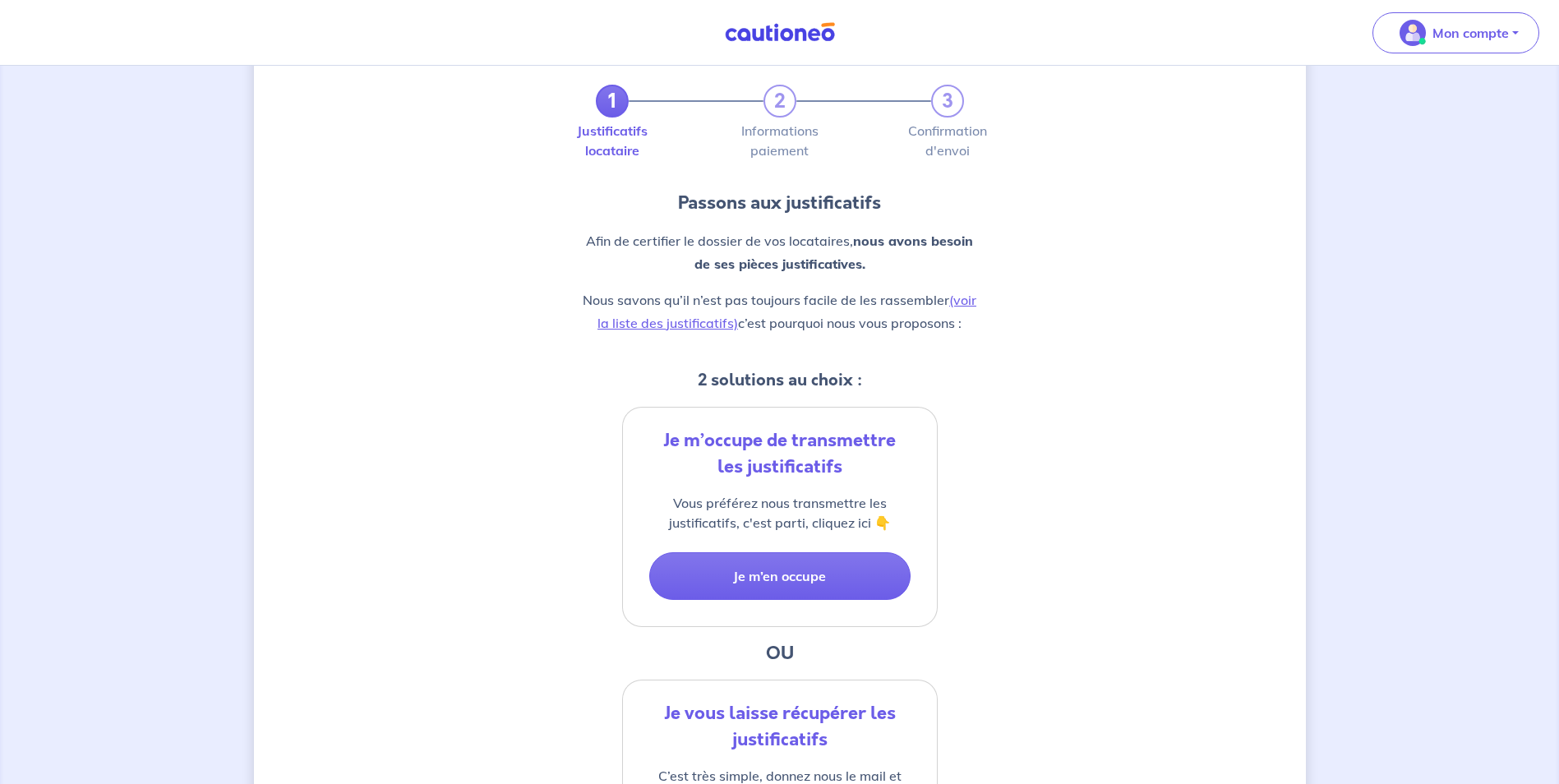
scroll to position [83, 0]
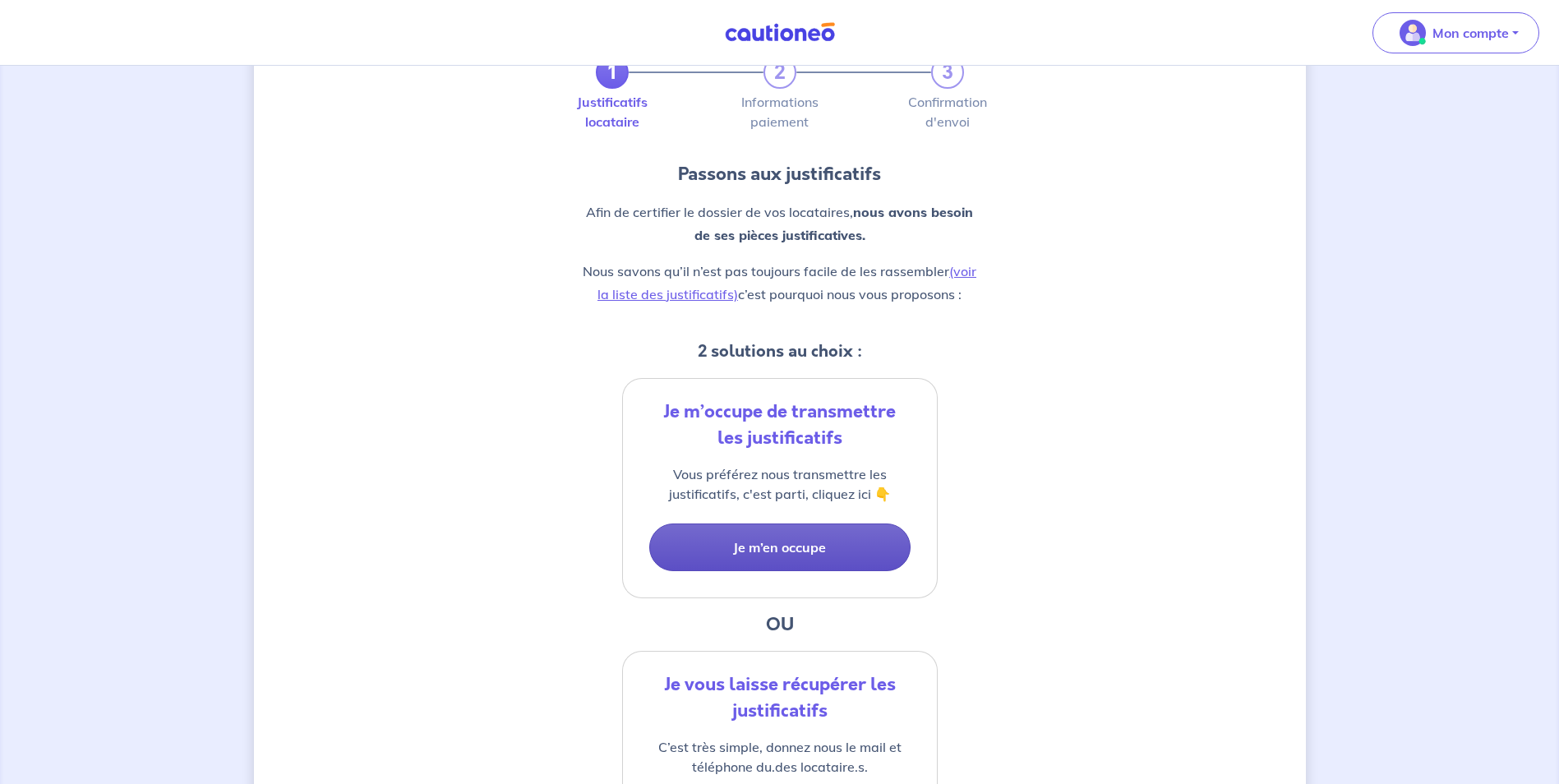
click at [776, 548] on button "Je m’en occupe" at bounding box center [780, 547] width 262 height 48
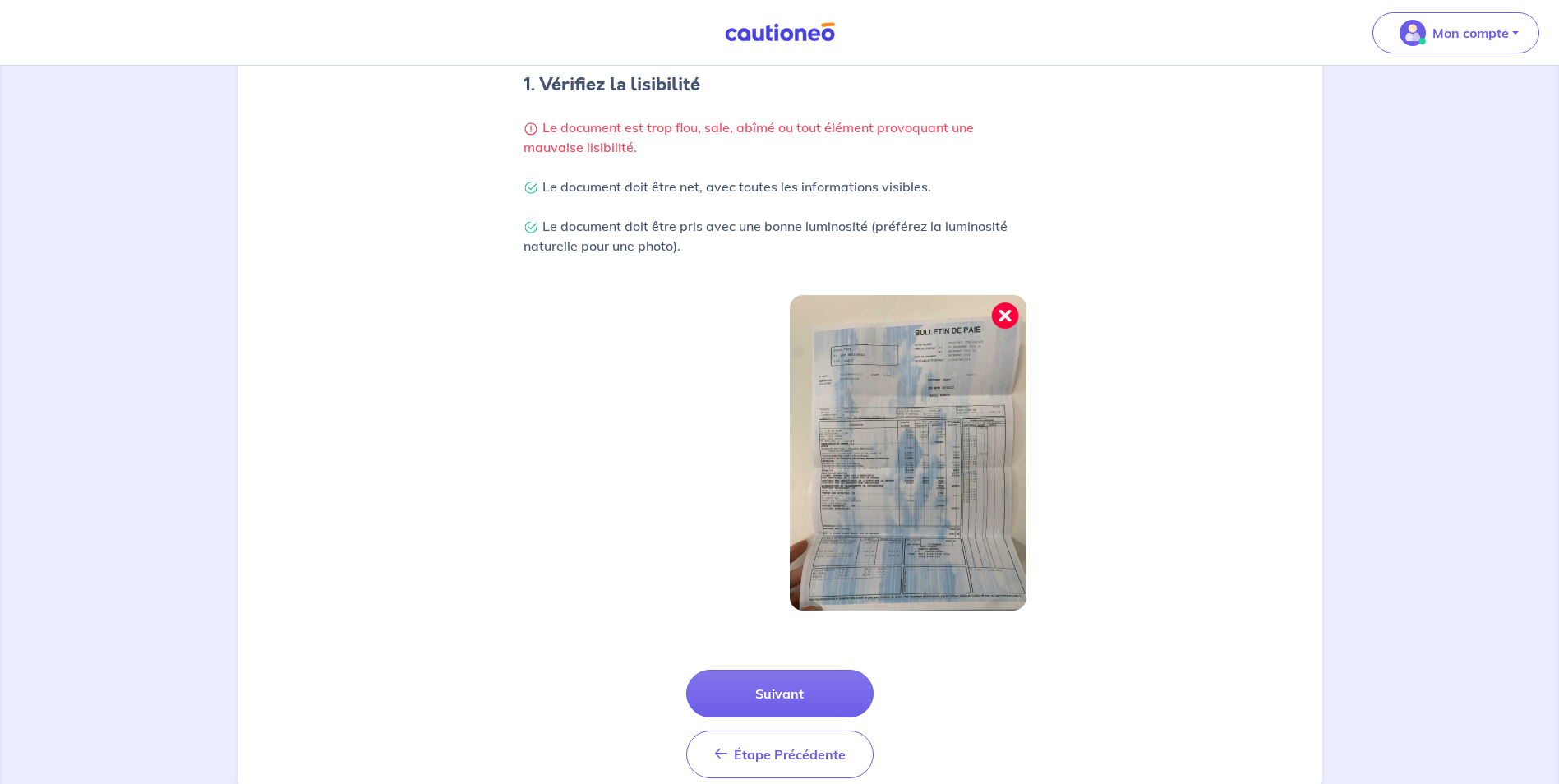
scroll to position [310, 0]
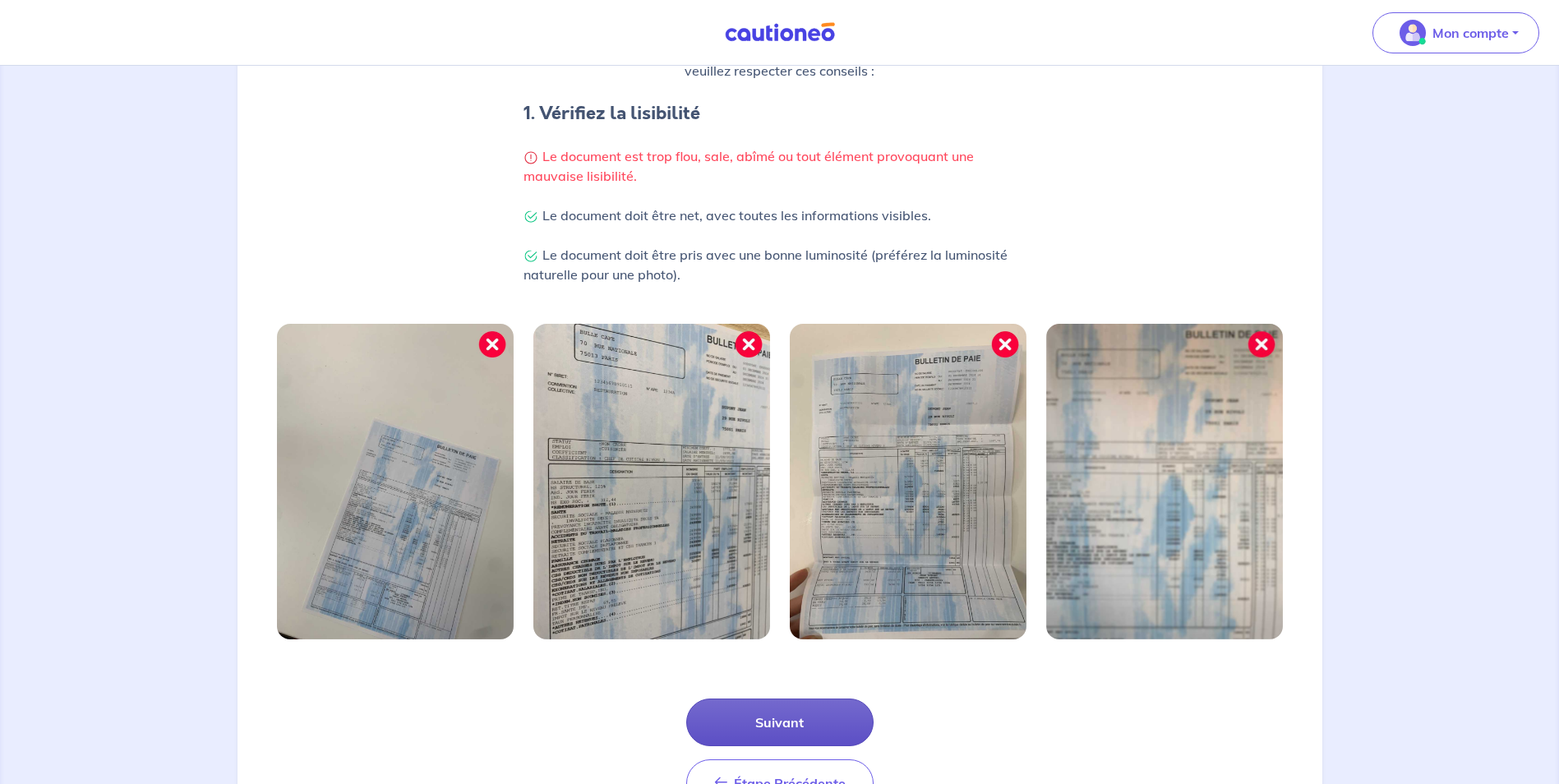
click at [776, 714] on button "Suivant" at bounding box center [779, 721] width 187 height 48
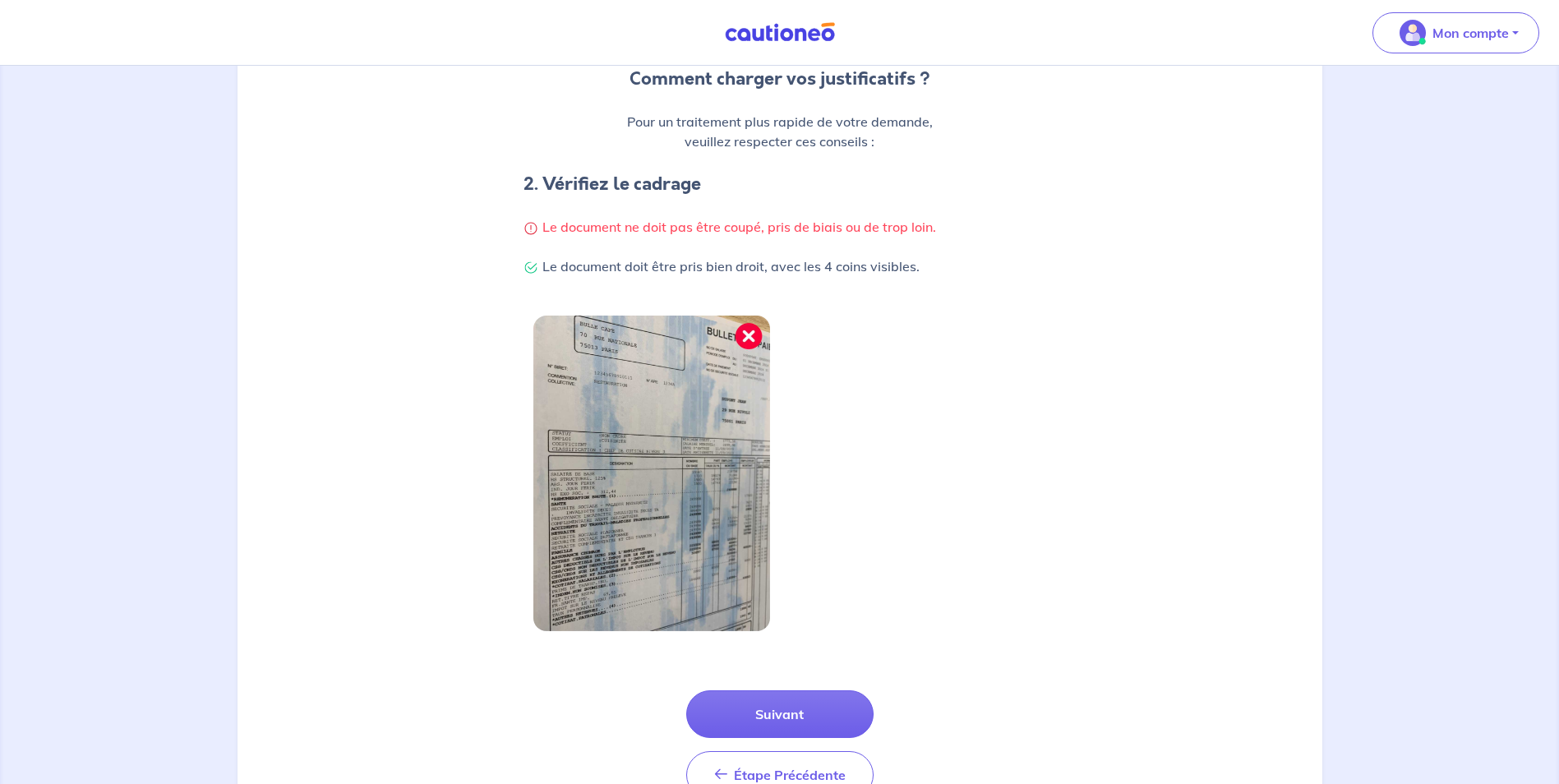
scroll to position [314, 0]
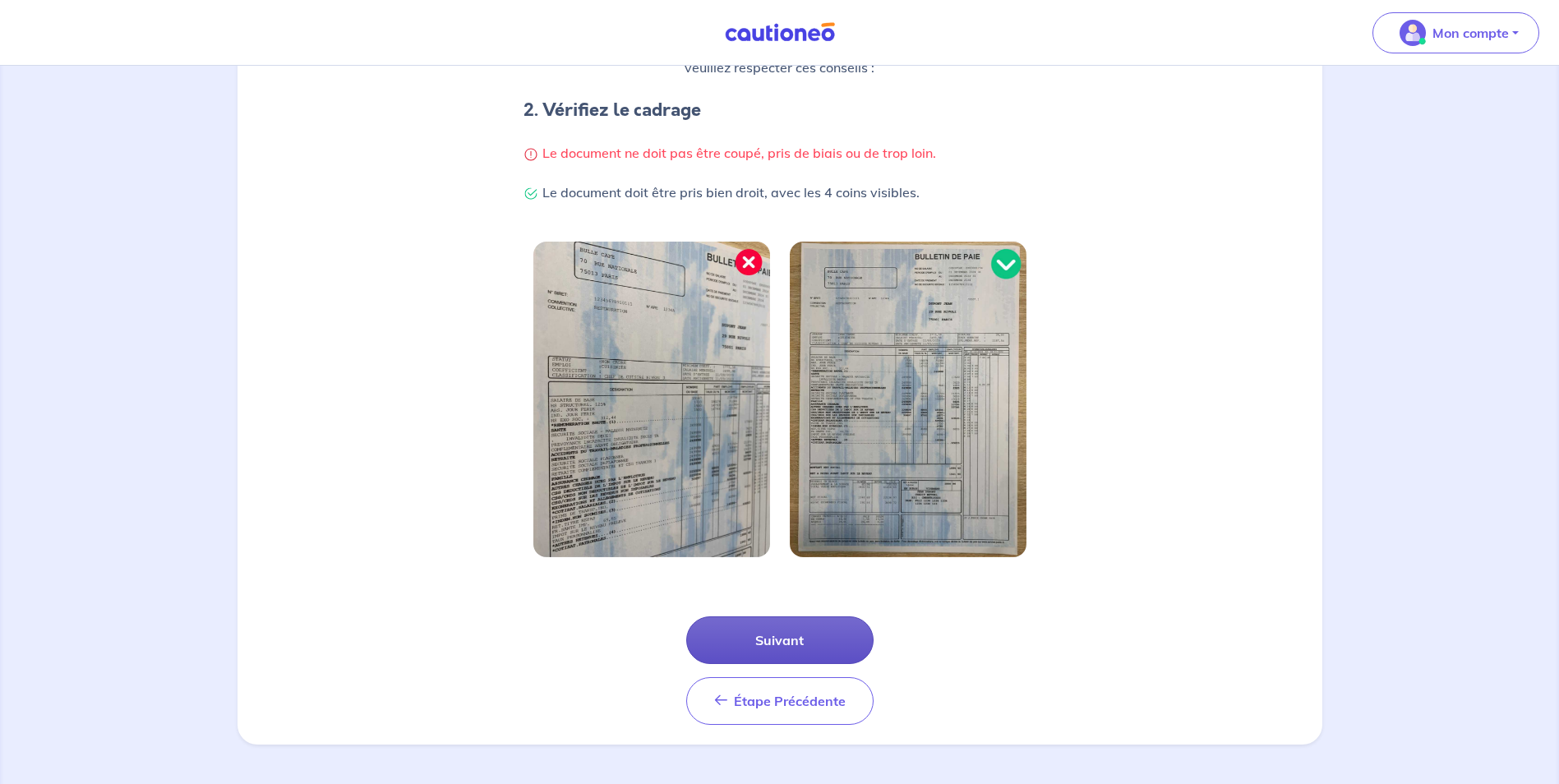
click at [769, 632] on button "Suivant" at bounding box center [779, 640] width 187 height 48
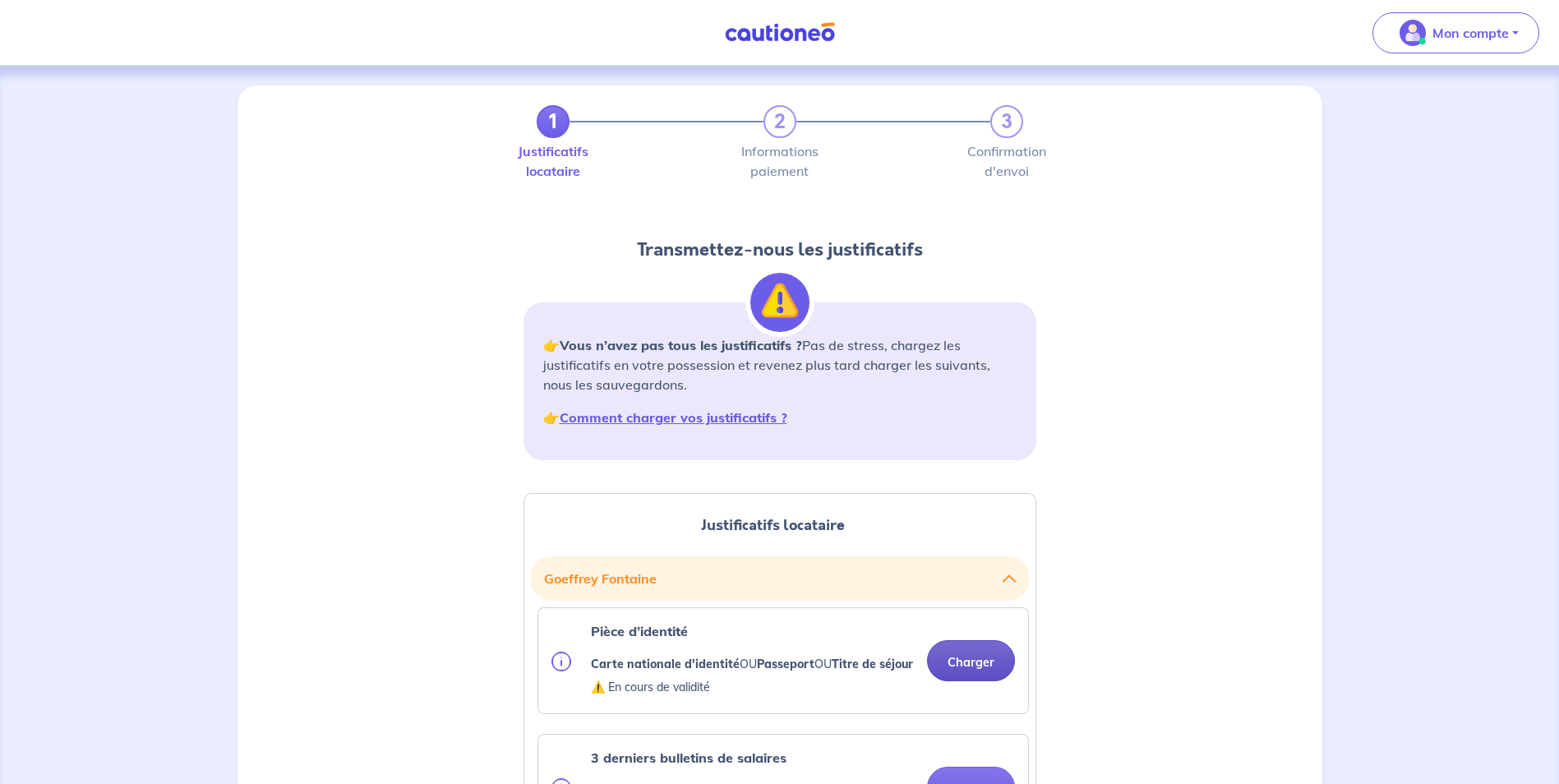
click at [973, 671] on button "Charger" at bounding box center [970, 660] width 88 height 41
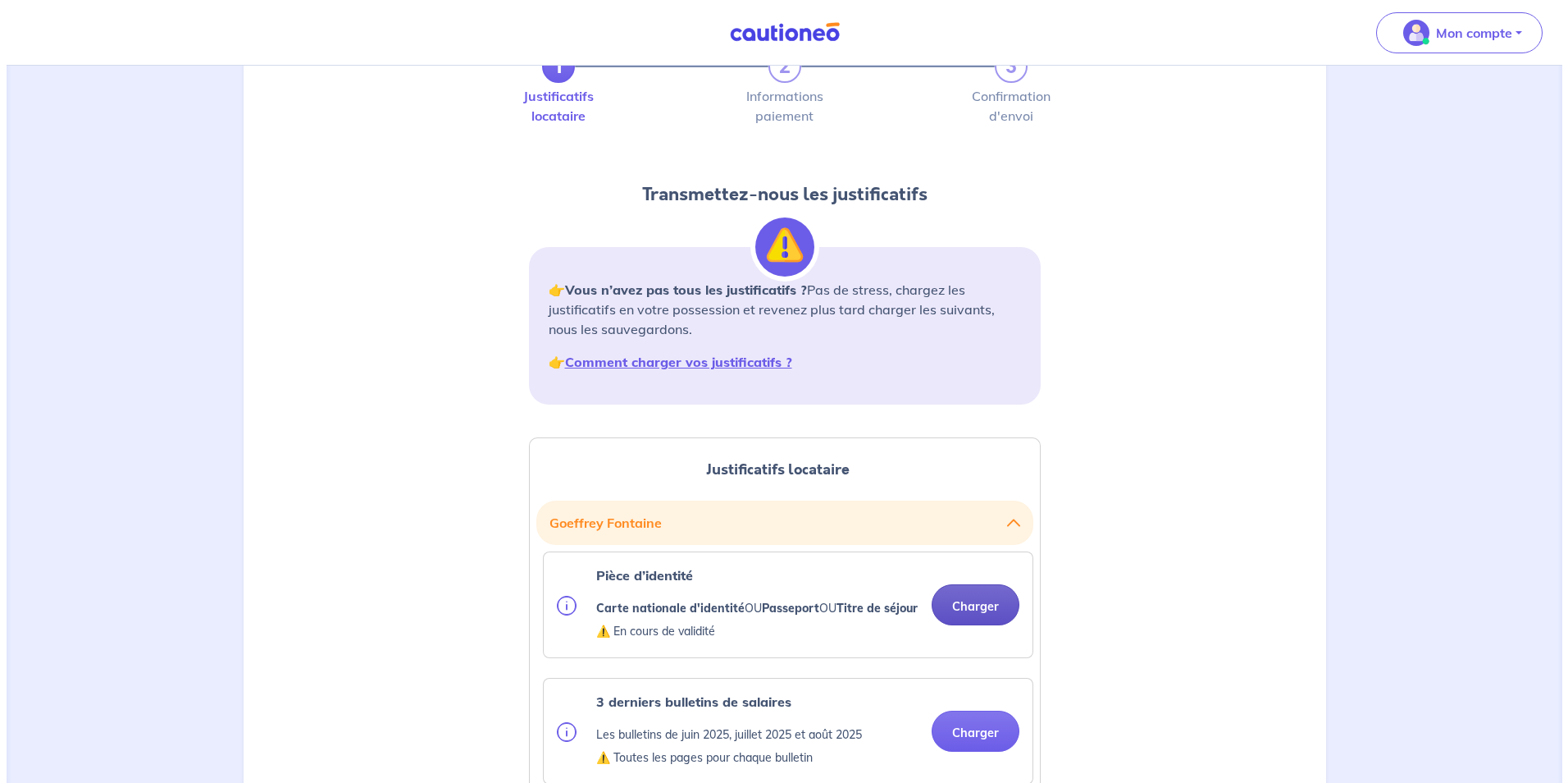
scroll to position [82, 0]
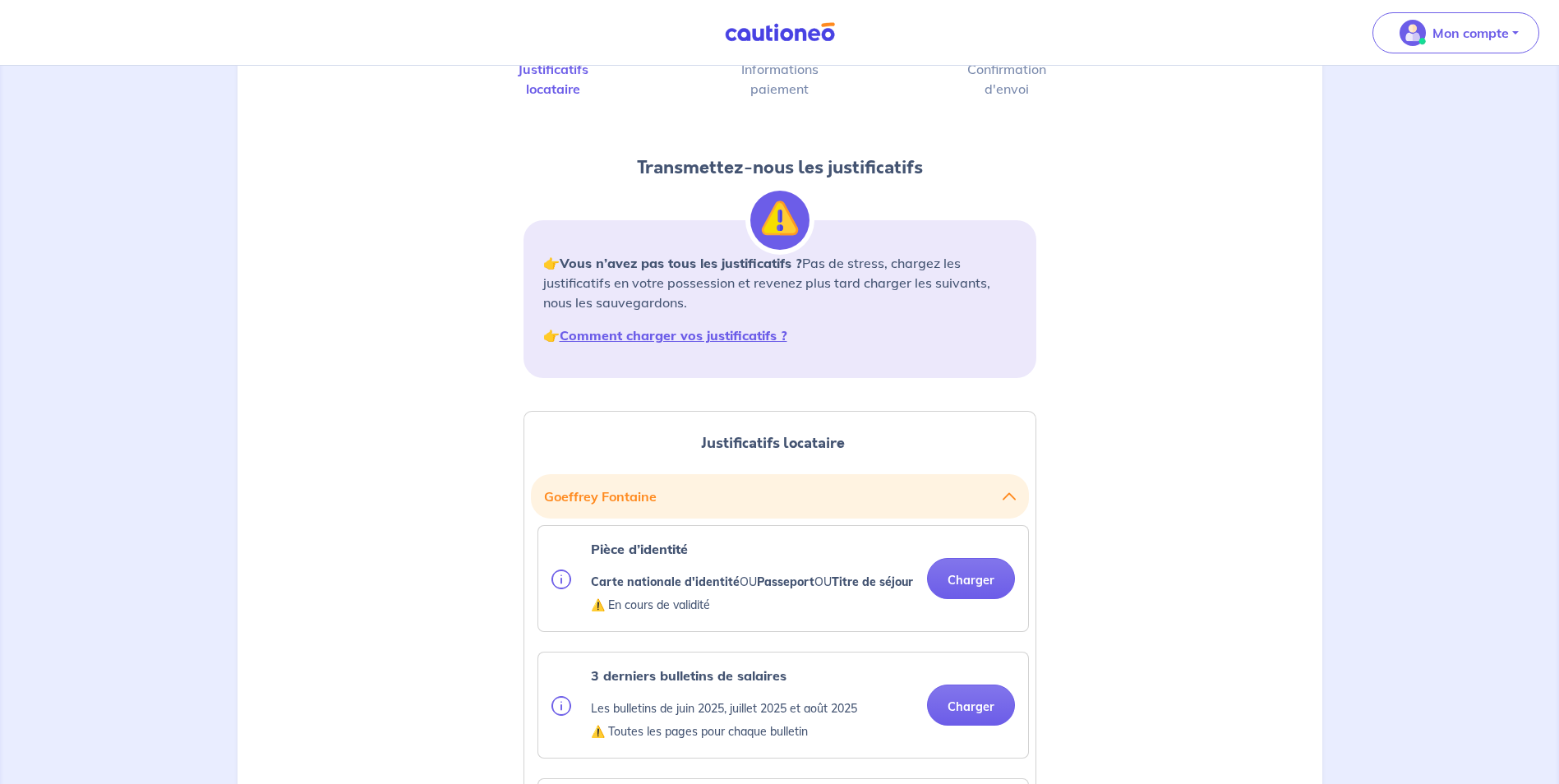
click at [562, 585] on img at bounding box center [561, 579] width 20 height 20
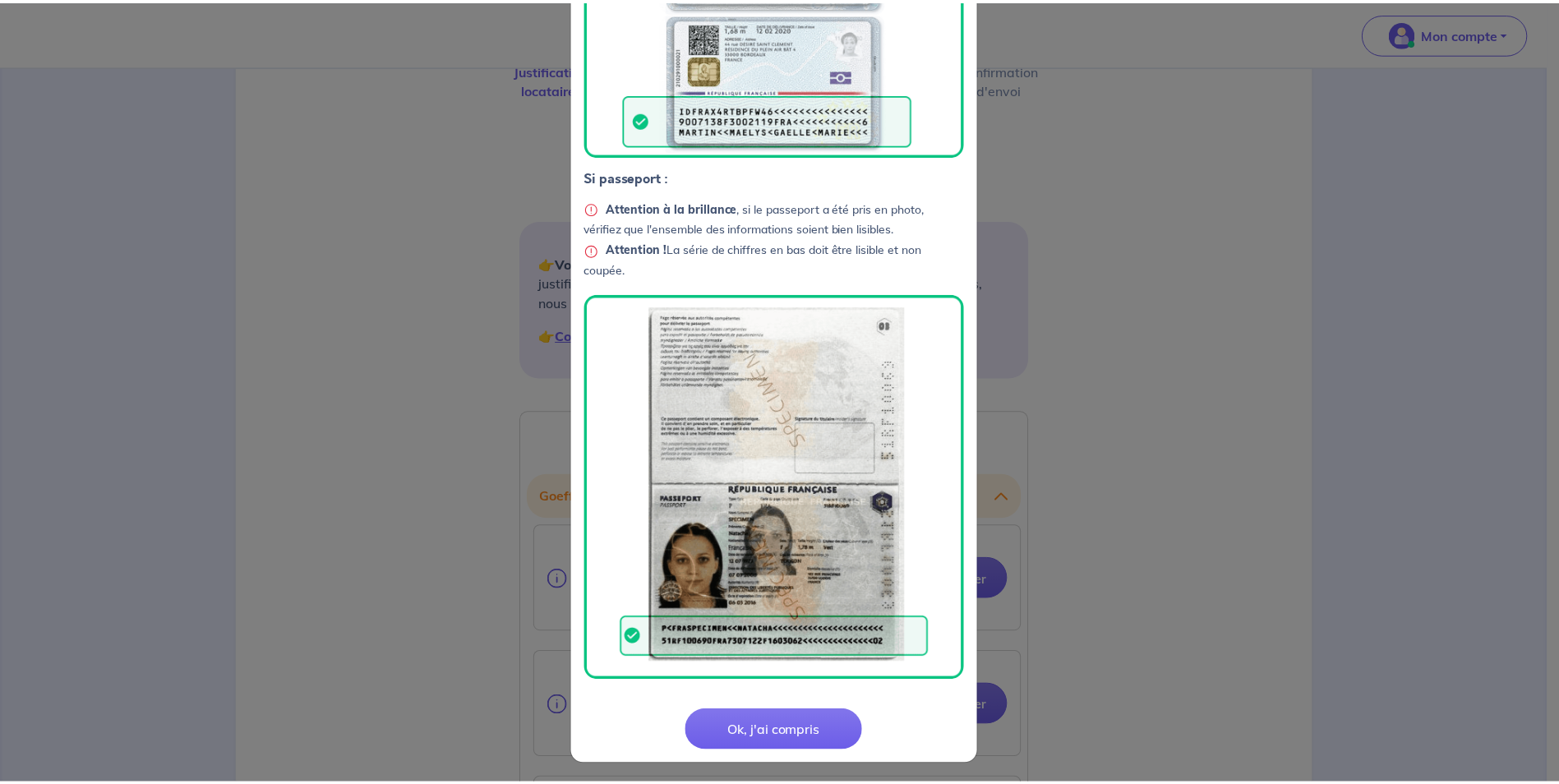
scroll to position [355, 0]
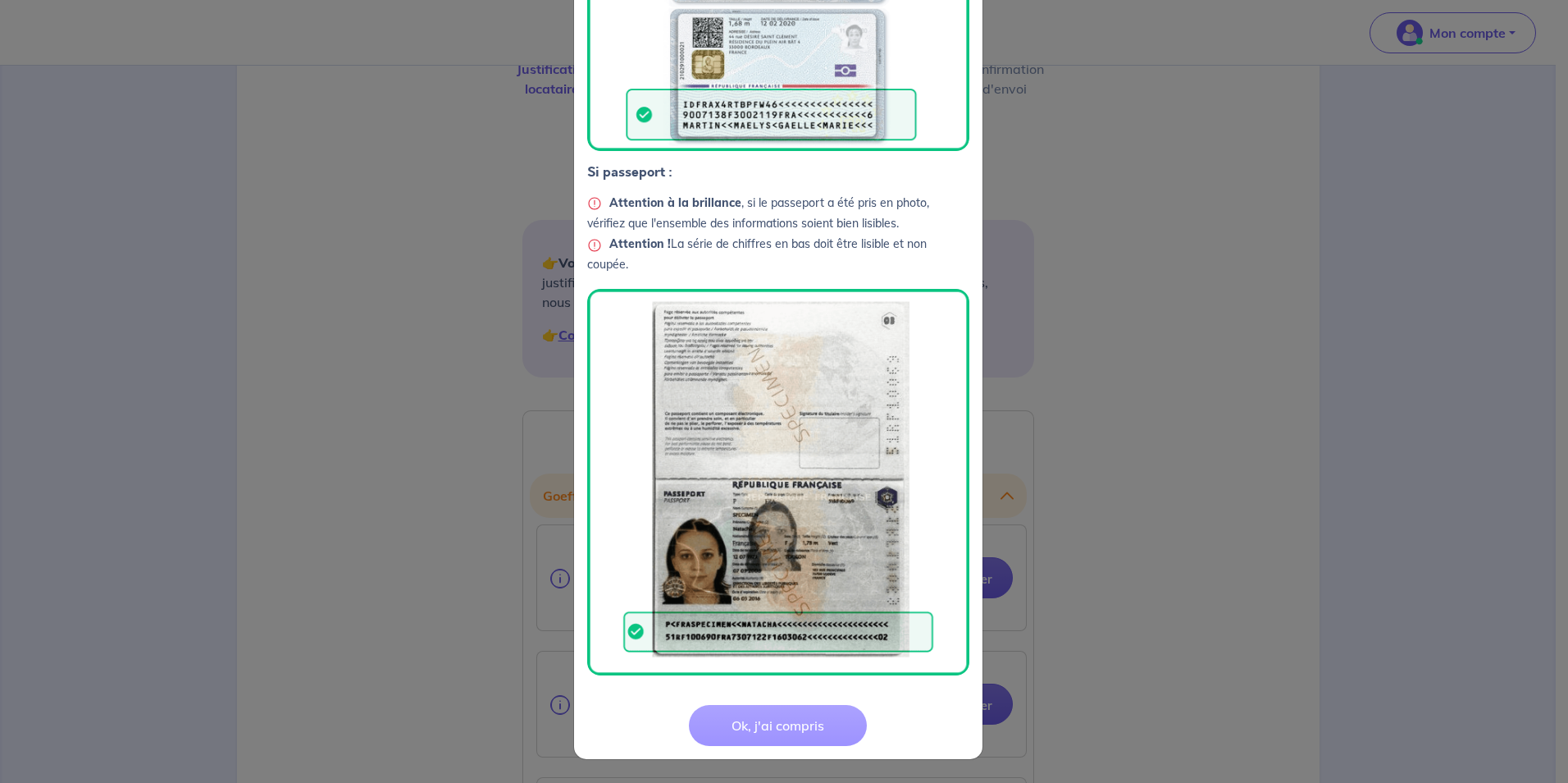
click at [739, 727] on button "Ok, j'ai compris" at bounding box center [777, 725] width 178 height 41
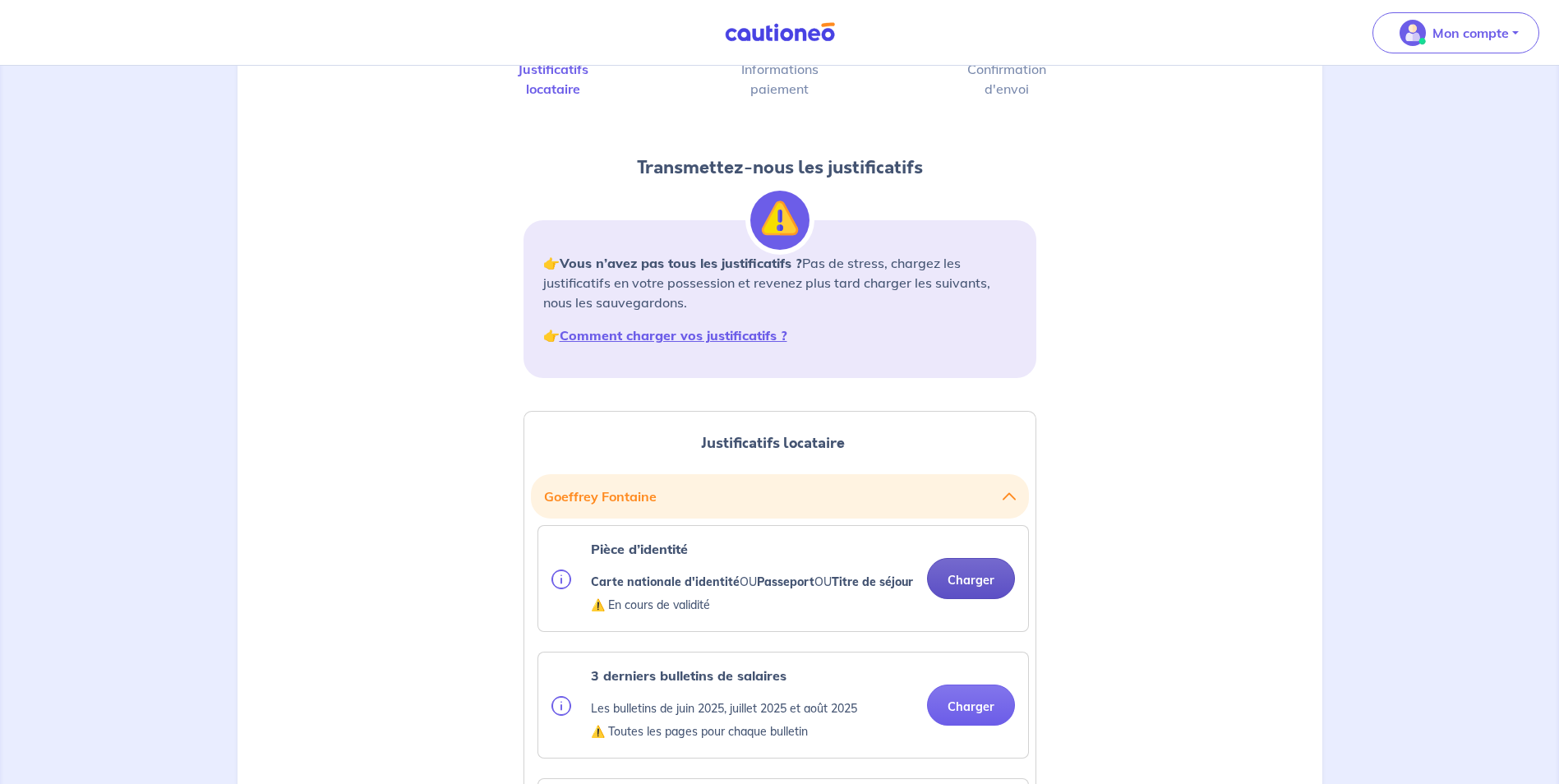
click at [966, 580] on button "Charger" at bounding box center [970, 578] width 88 height 41
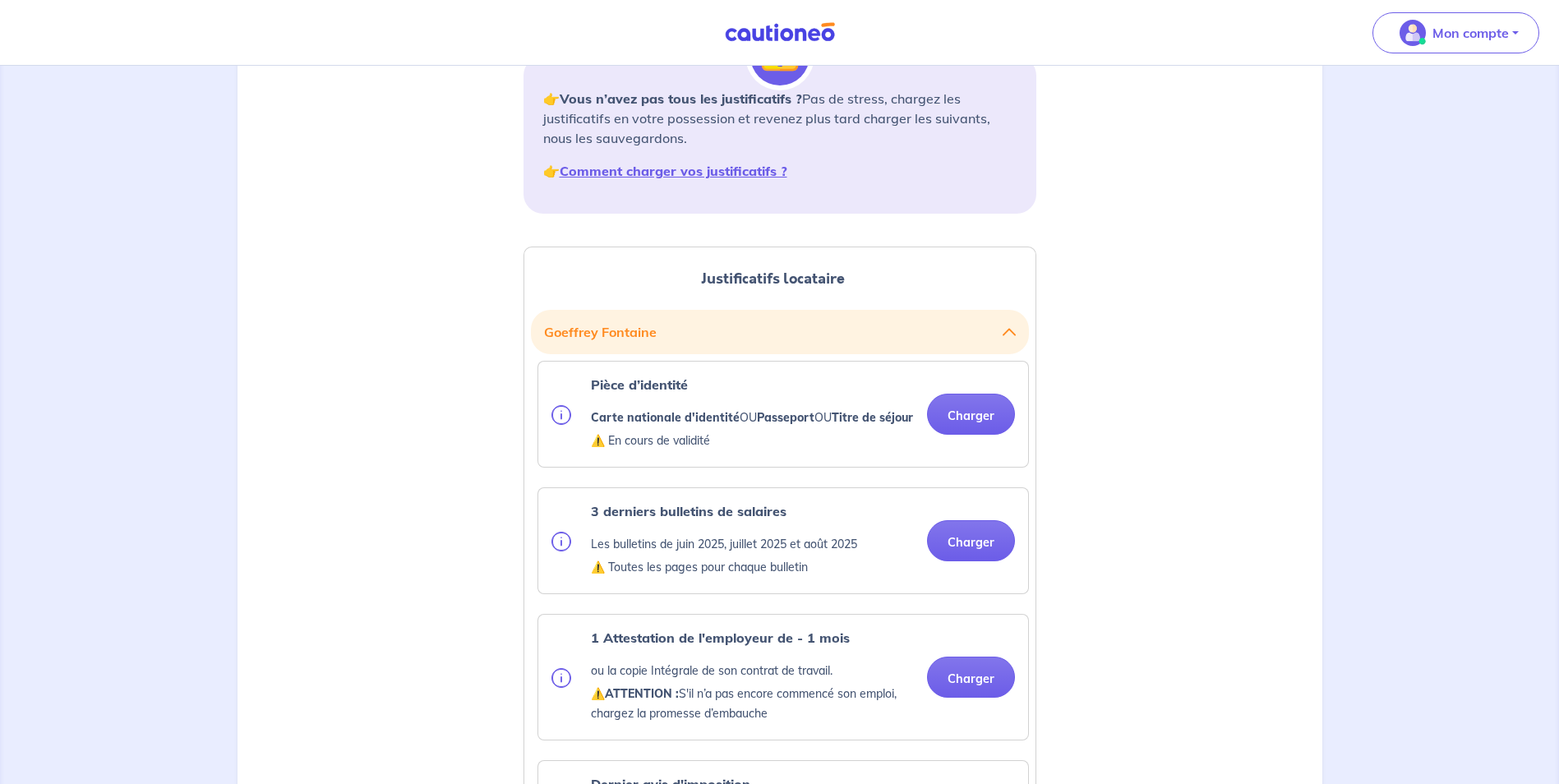
scroll to position [329, 0]
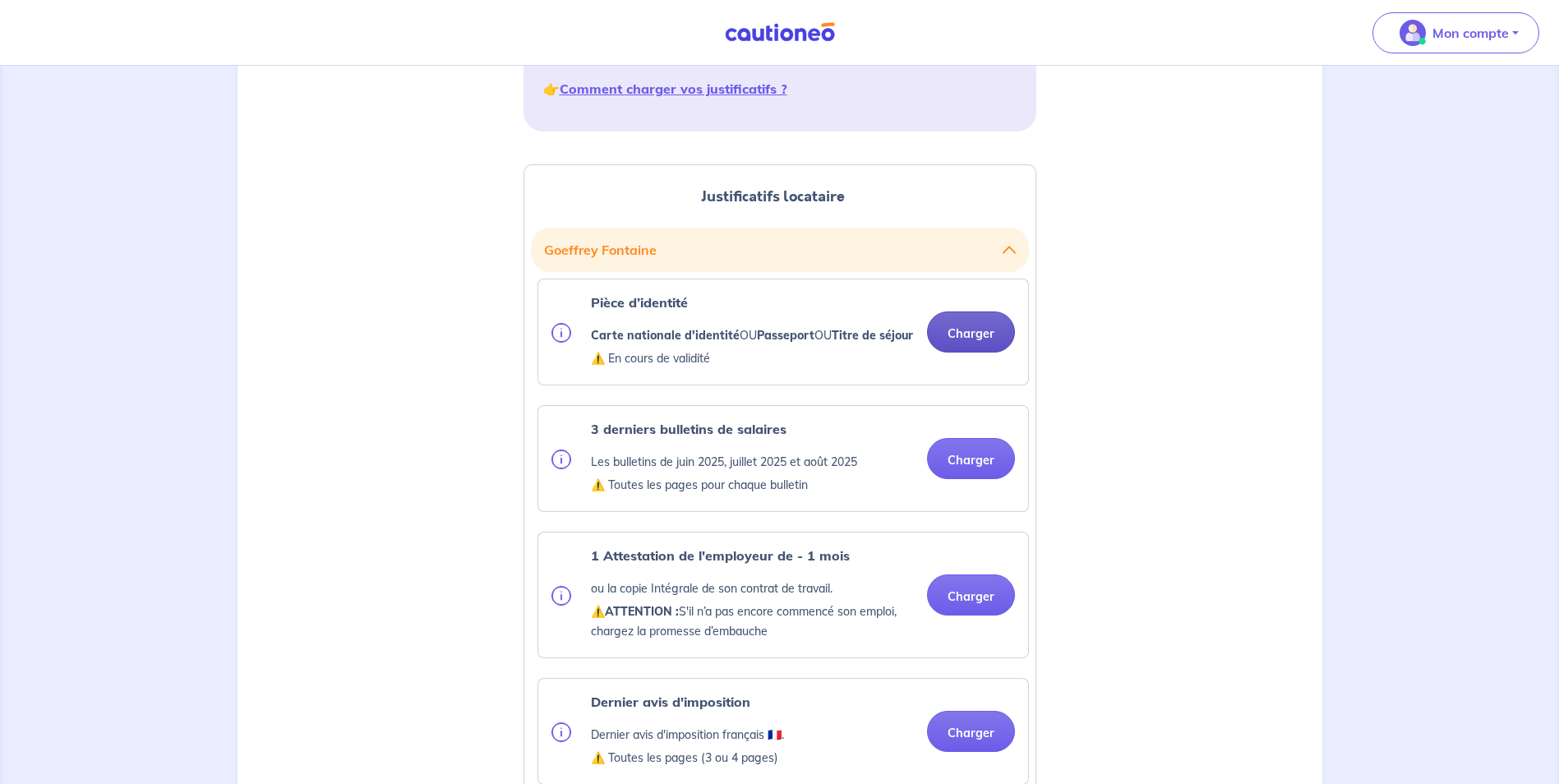
click at [983, 348] on button "Charger" at bounding box center [970, 331] width 88 height 41
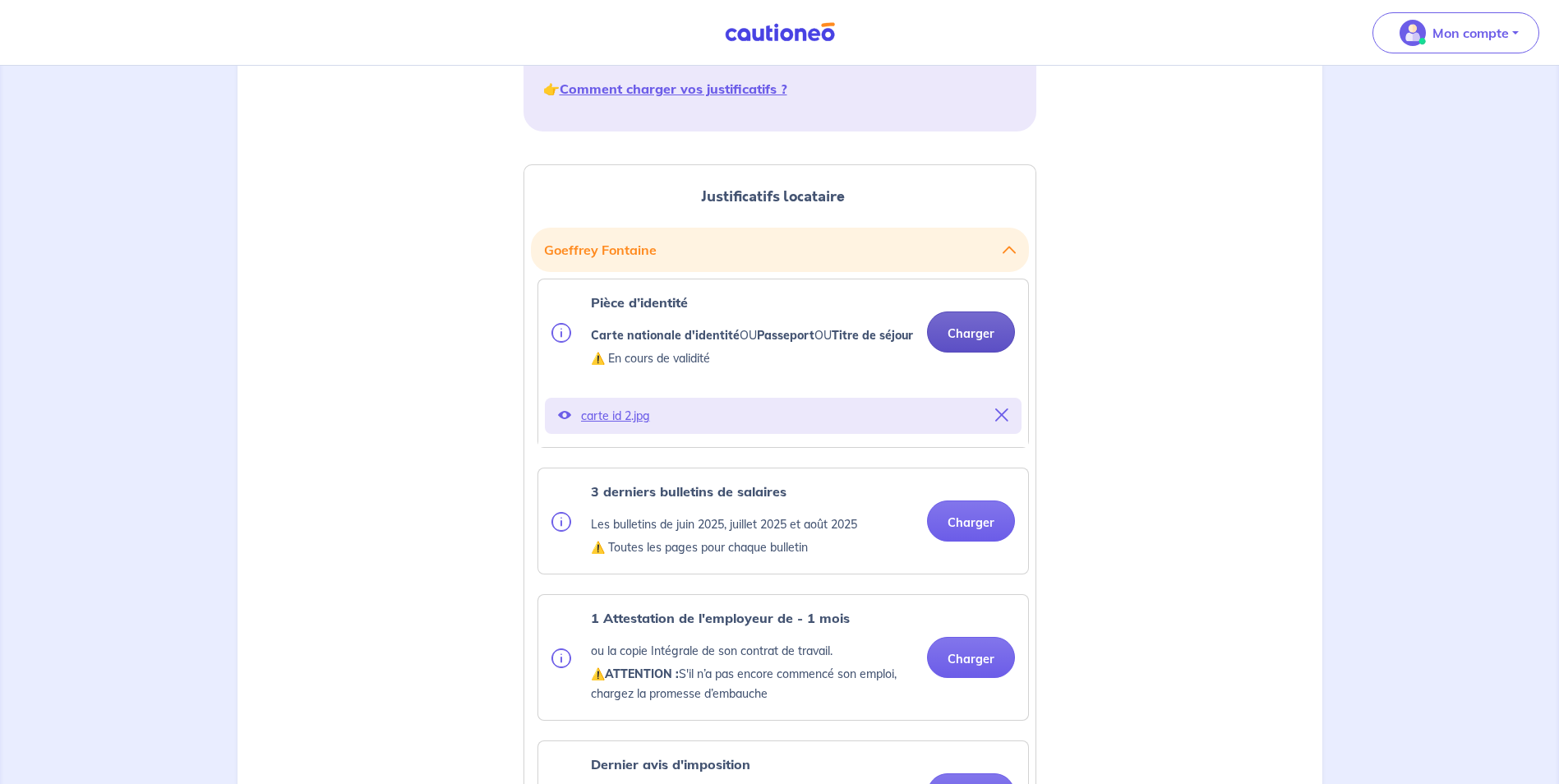
click at [982, 342] on button "Charger" at bounding box center [970, 331] width 88 height 41
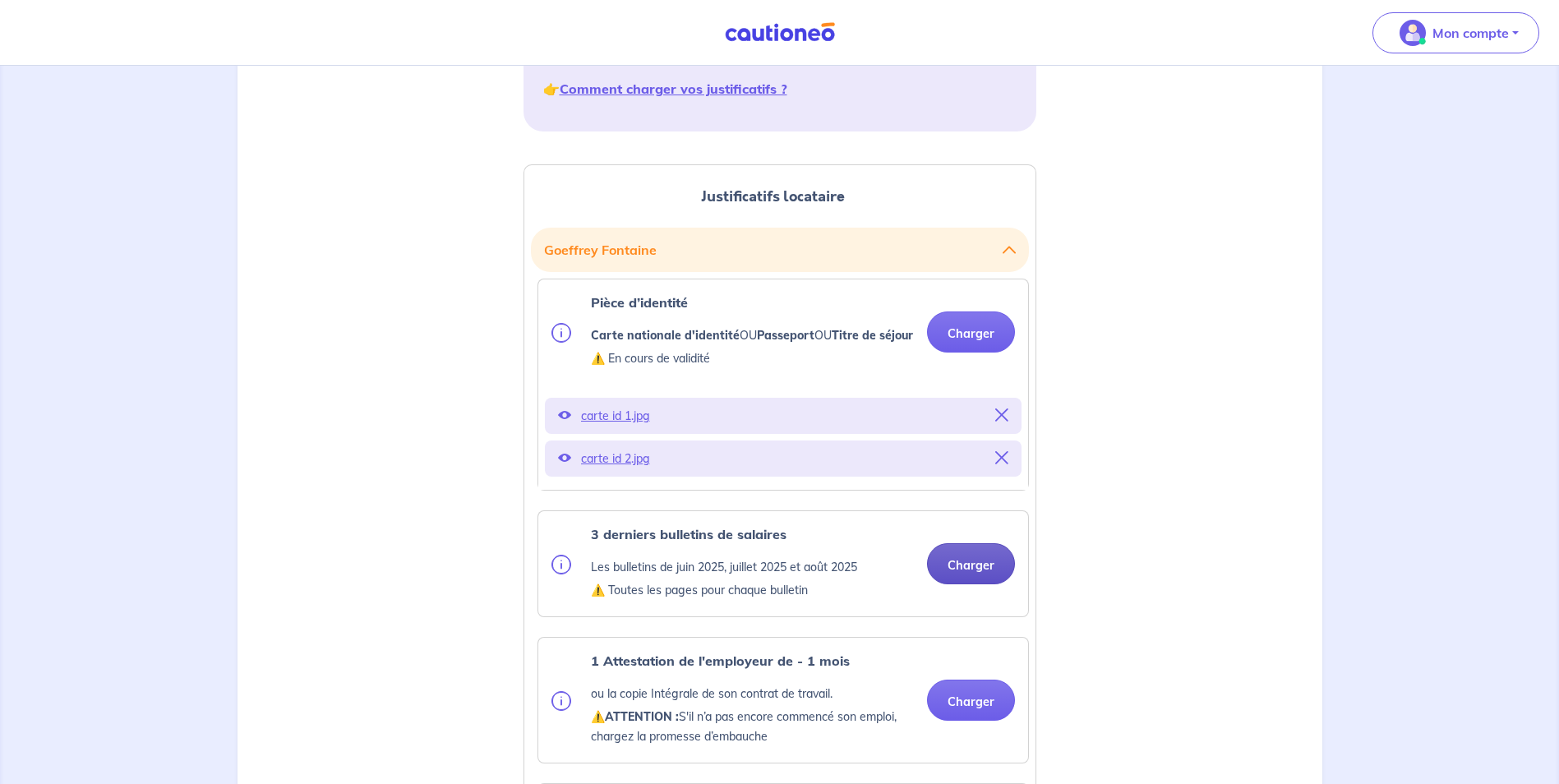
click at [970, 584] on button "Charger" at bounding box center [970, 563] width 88 height 41
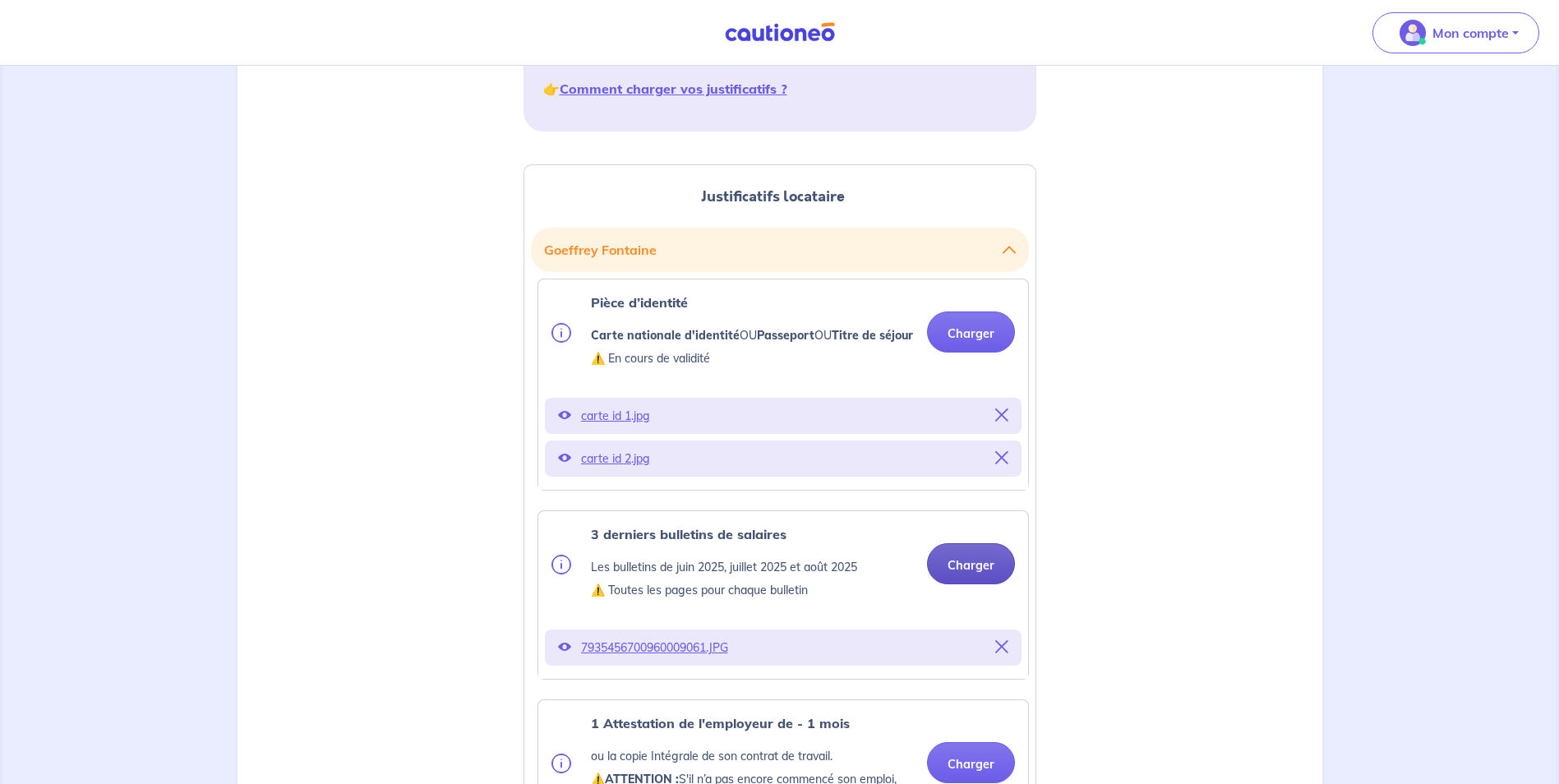
click at [964, 581] on button "Charger" at bounding box center [970, 563] width 88 height 41
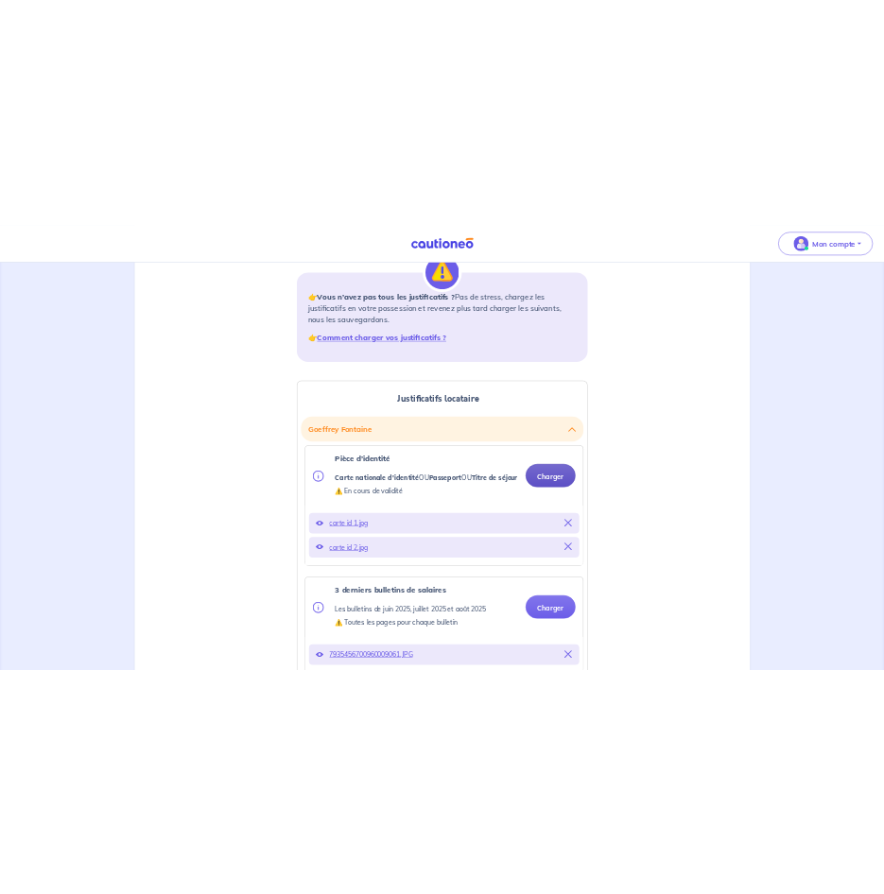
scroll to position [284, 0]
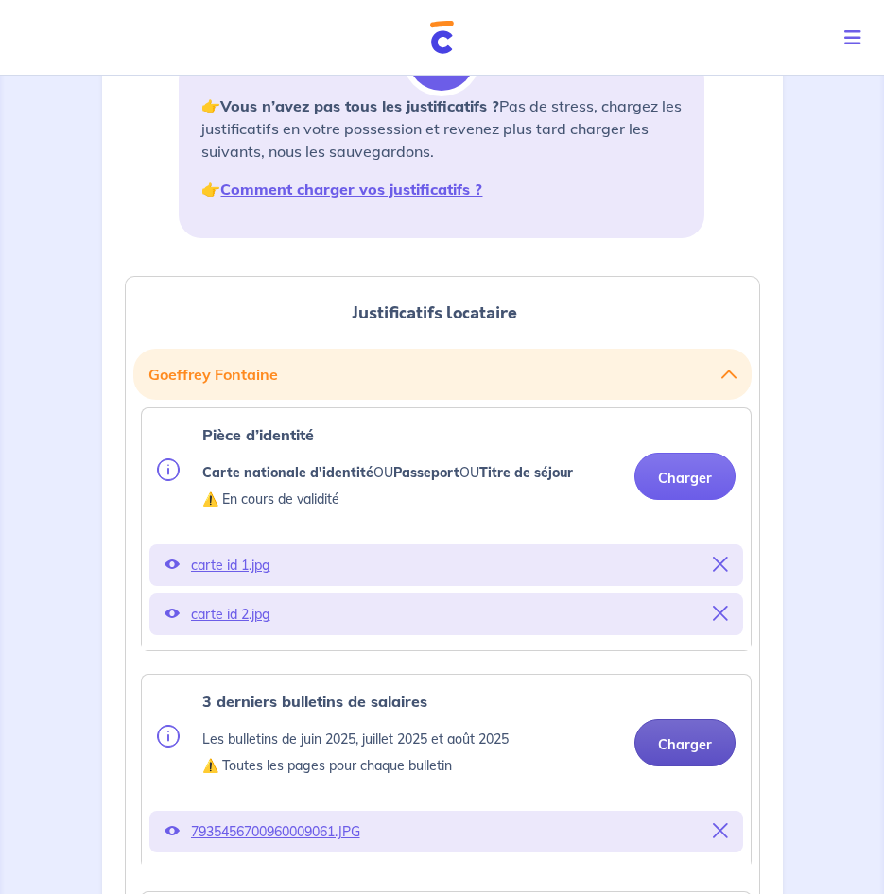
click at [690, 748] on button "Charger" at bounding box center [684, 742] width 101 height 47
click at [708, 737] on button "Charger" at bounding box center [684, 742] width 101 height 47
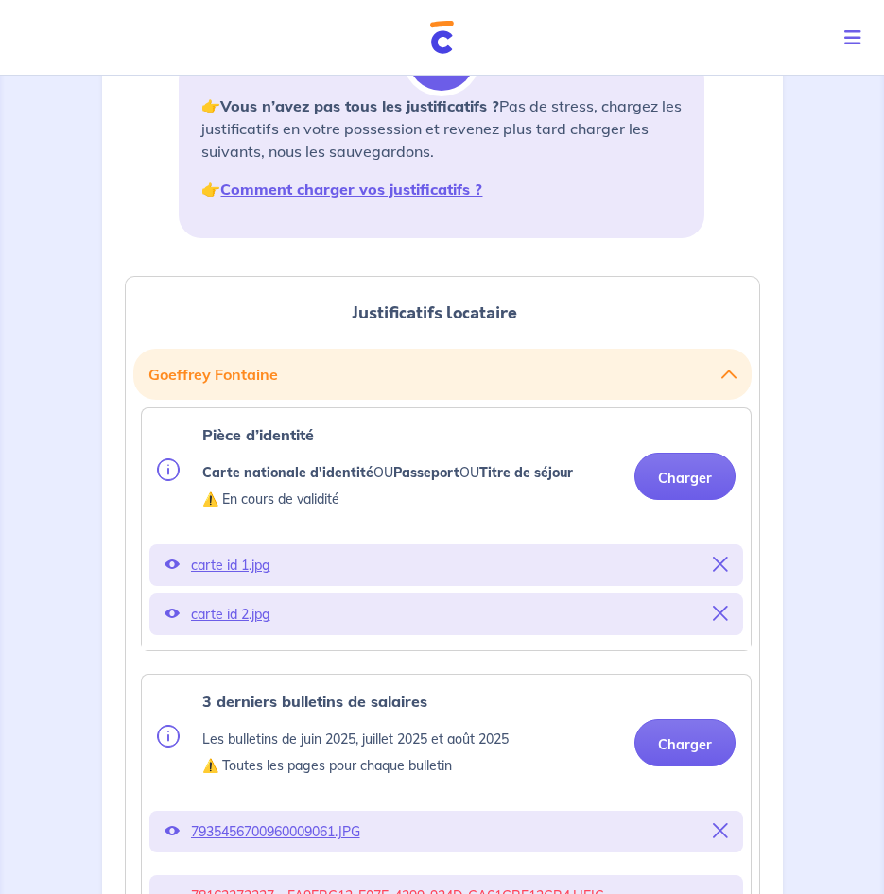
scroll to position [473, 0]
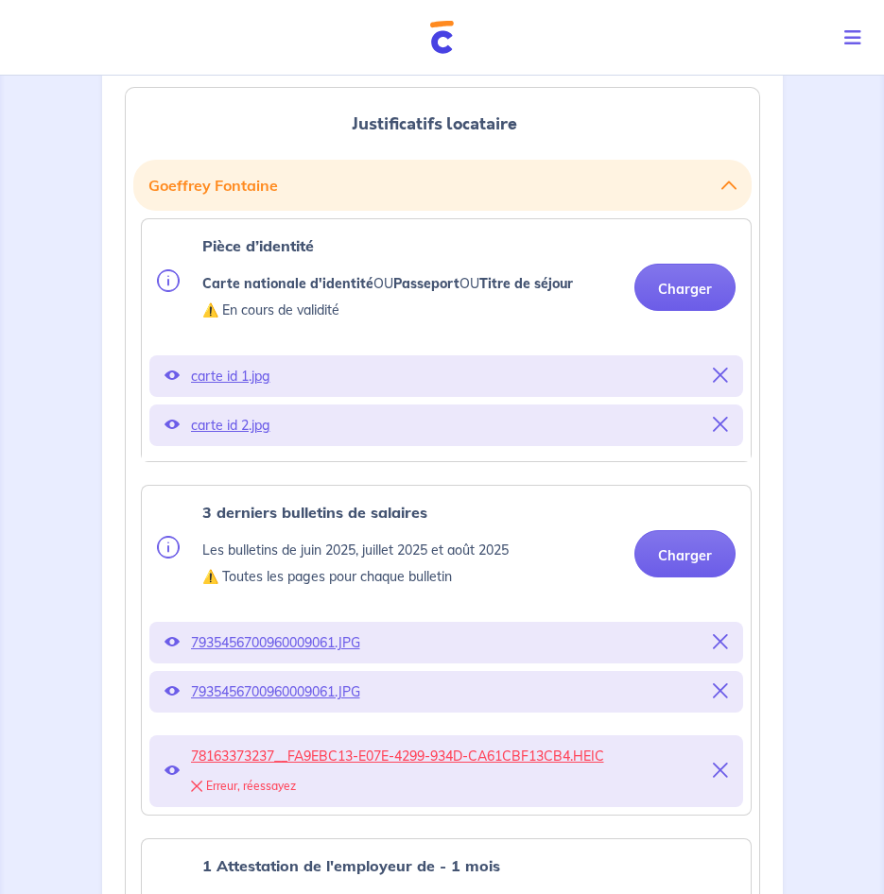
click at [725, 765] on icon at bounding box center [720, 770] width 15 height 15
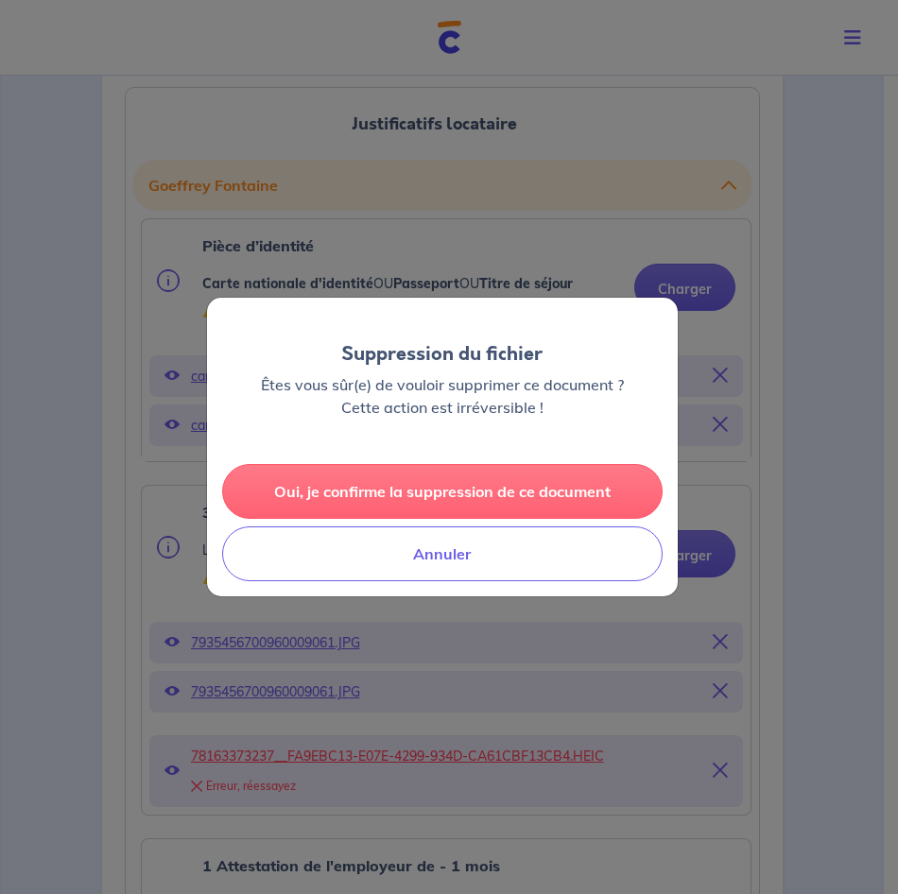
click at [433, 490] on button "Oui, je confirme la suppression de ce document" at bounding box center [442, 491] width 440 height 55
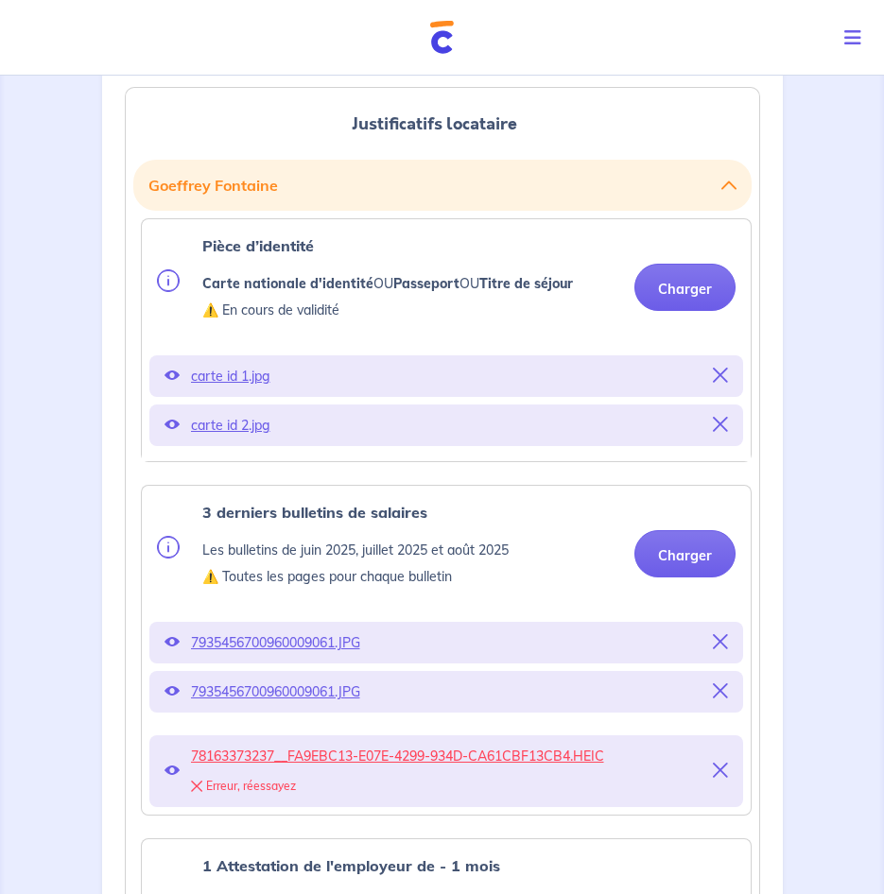
click at [717, 762] on button at bounding box center [720, 771] width 15 height 26
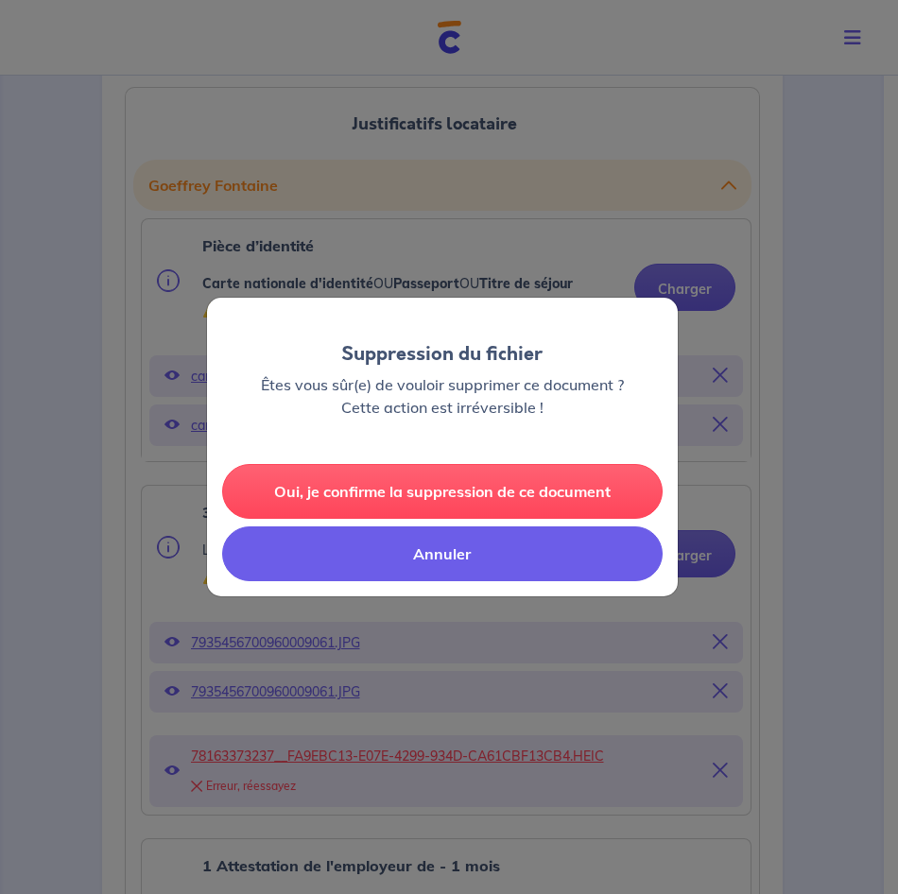
click at [483, 573] on button "Annuler" at bounding box center [442, 553] width 440 height 55
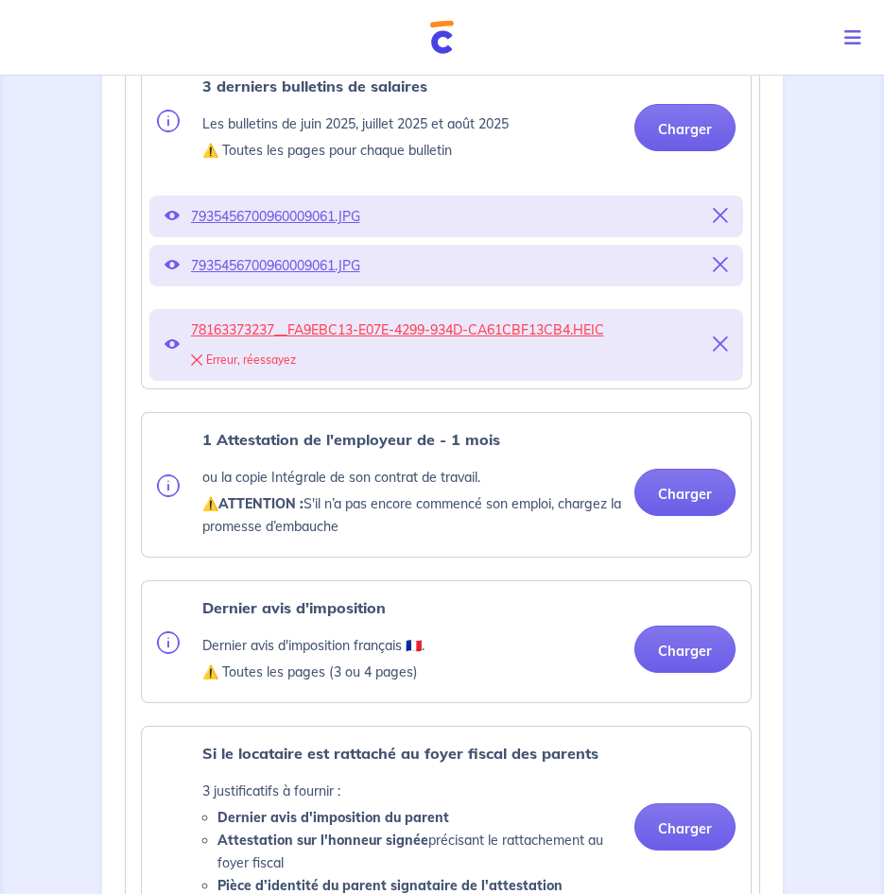
scroll to position [945, 0]
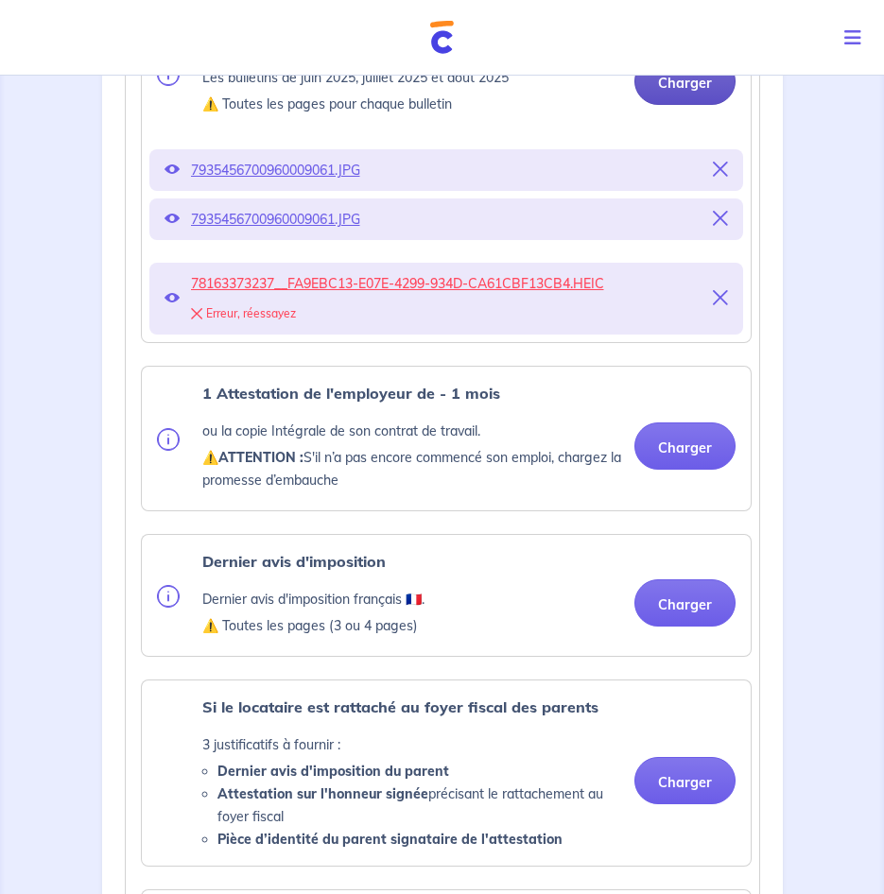
click at [695, 82] on button "Charger" at bounding box center [684, 81] width 101 height 47
